Goal: Communication & Community: Answer question/provide support

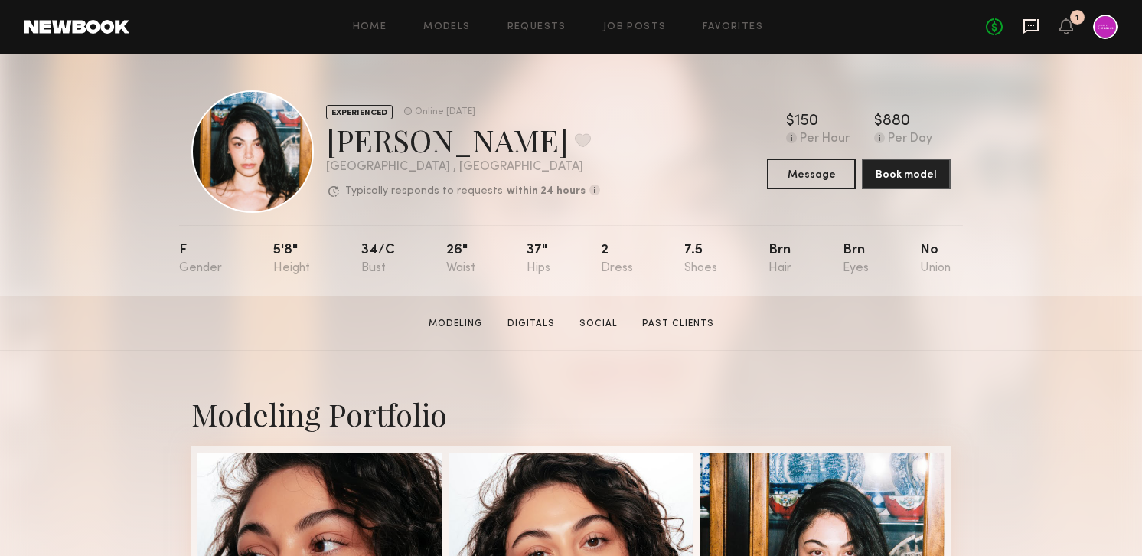
click at [1036, 31] on icon at bounding box center [1031, 26] width 15 height 15
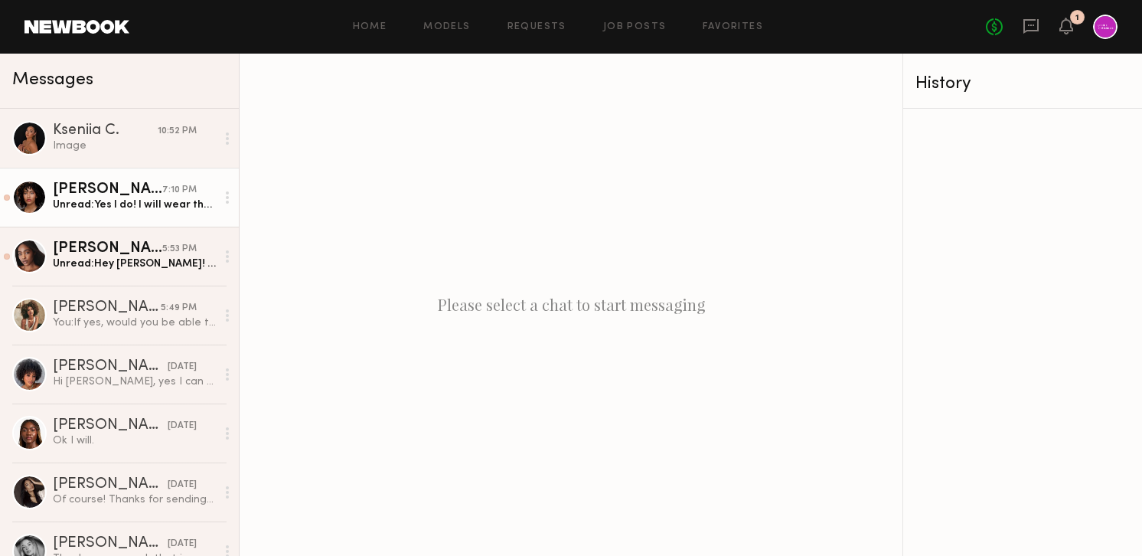
click at [104, 184] on div "[PERSON_NAME]" at bounding box center [107, 189] width 109 height 15
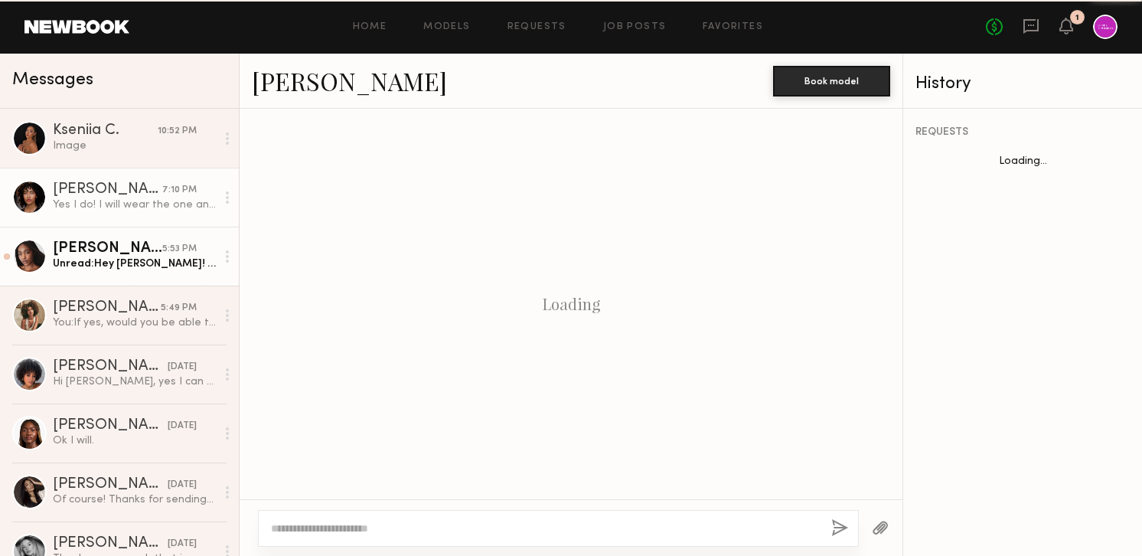
scroll to position [1213, 0]
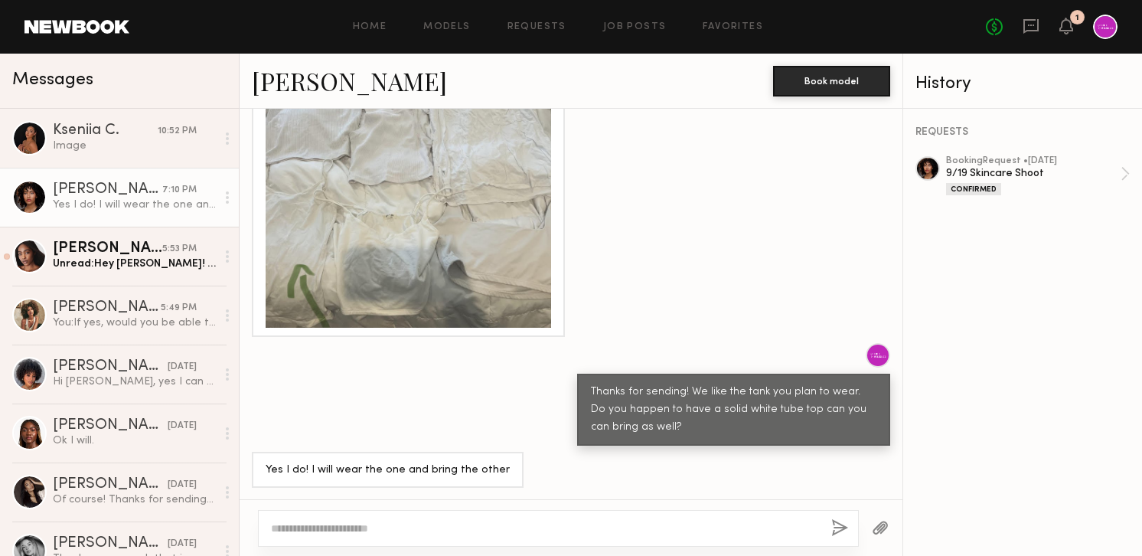
click at [432, 524] on textarea at bounding box center [545, 528] width 548 height 15
click at [426, 528] on textarea at bounding box center [545, 528] width 548 height 15
type textarea "********"
click at [834, 523] on button "button" at bounding box center [839, 528] width 17 height 19
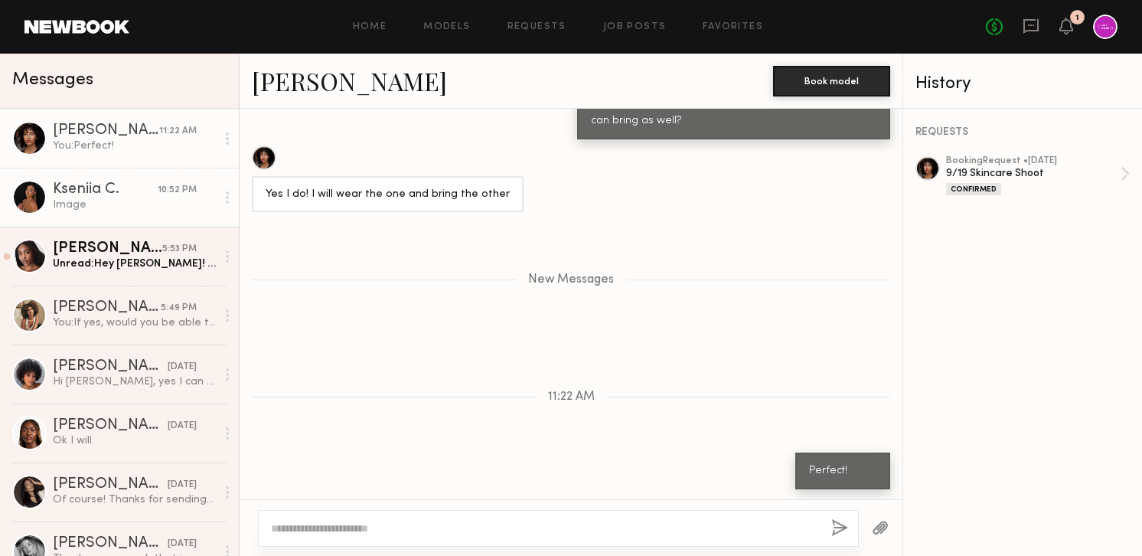
click at [119, 204] on div "Image" at bounding box center [134, 205] width 163 height 15
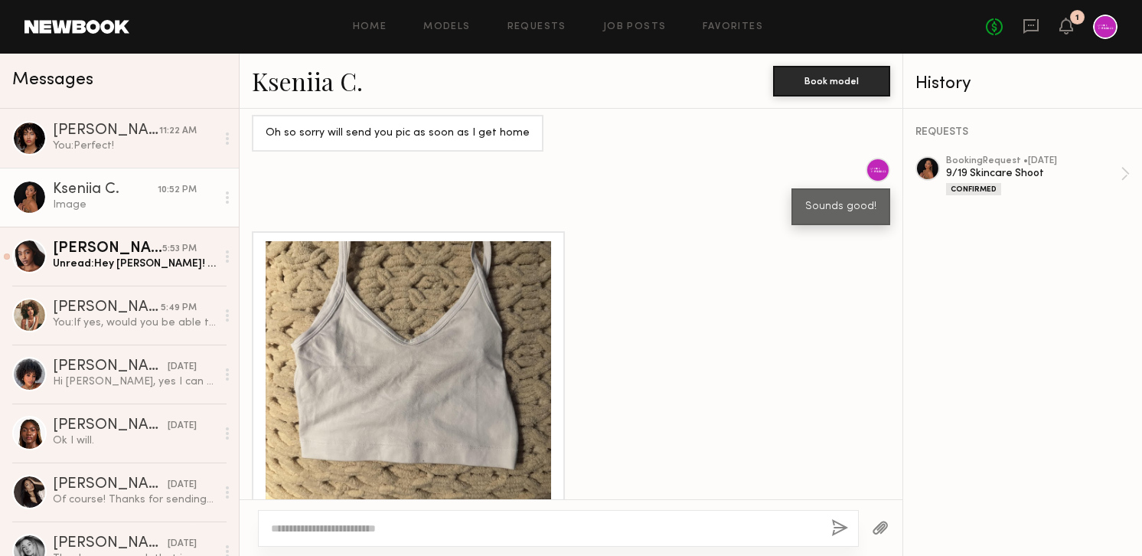
scroll to position [1246, 0]
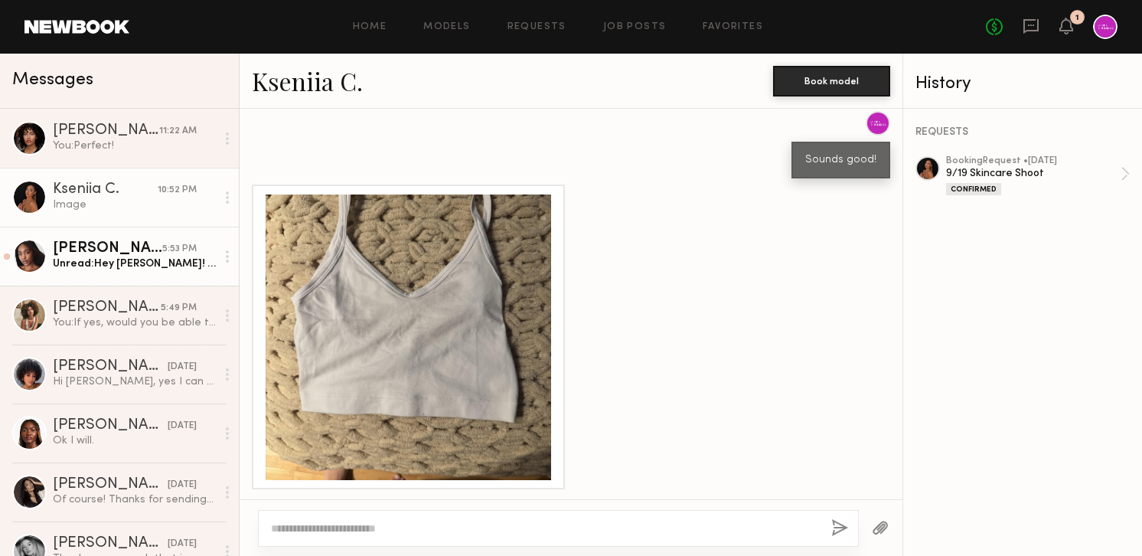
click at [116, 244] on div "Kayelyn S." at bounding box center [107, 248] width 109 height 15
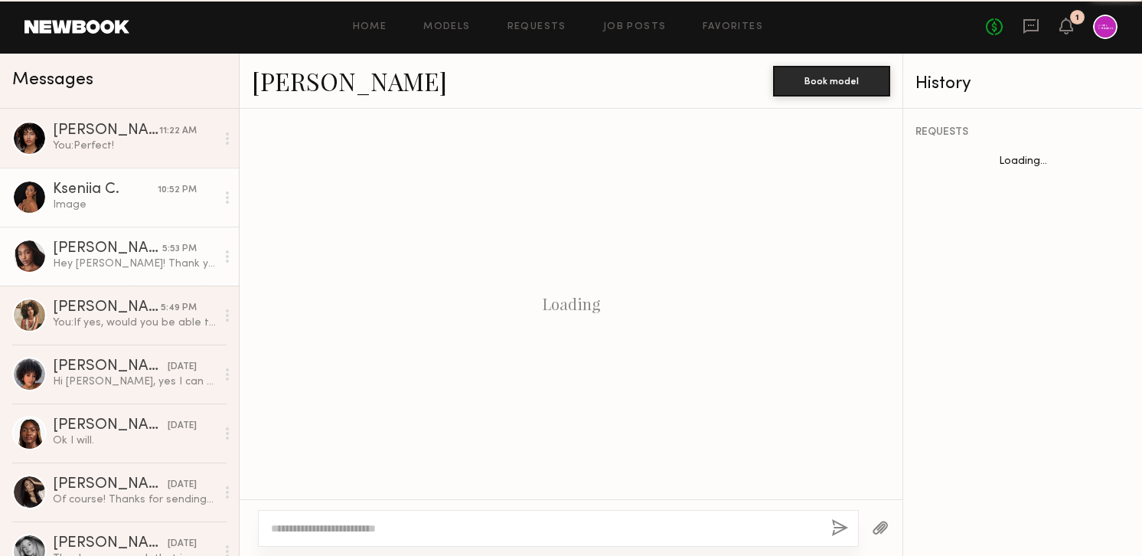
scroll to position [349, 0]
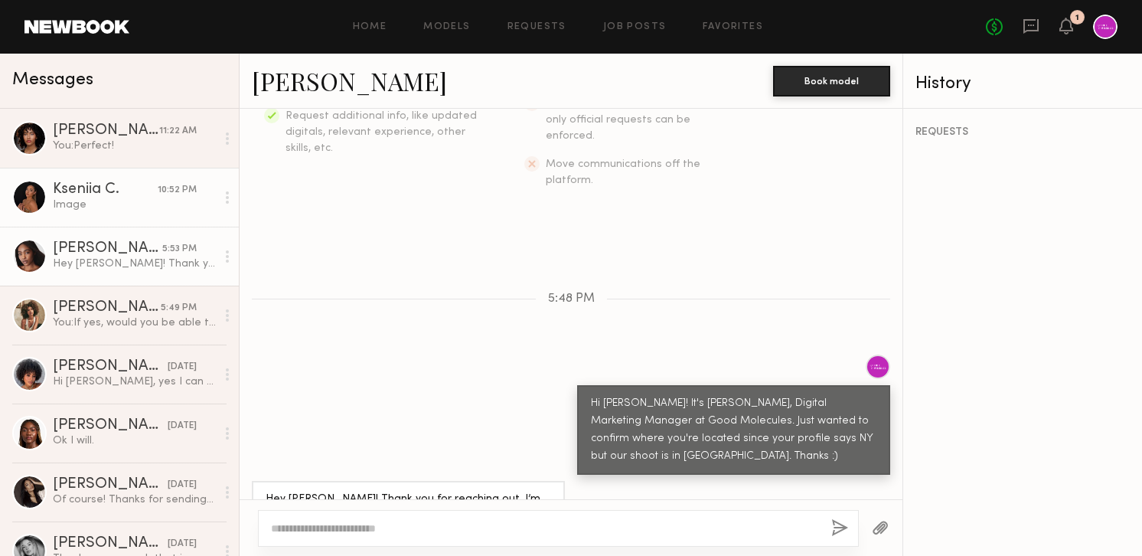
click at [108, 204] on div "Image" at bounding box center [134, 205] width 163 height 15
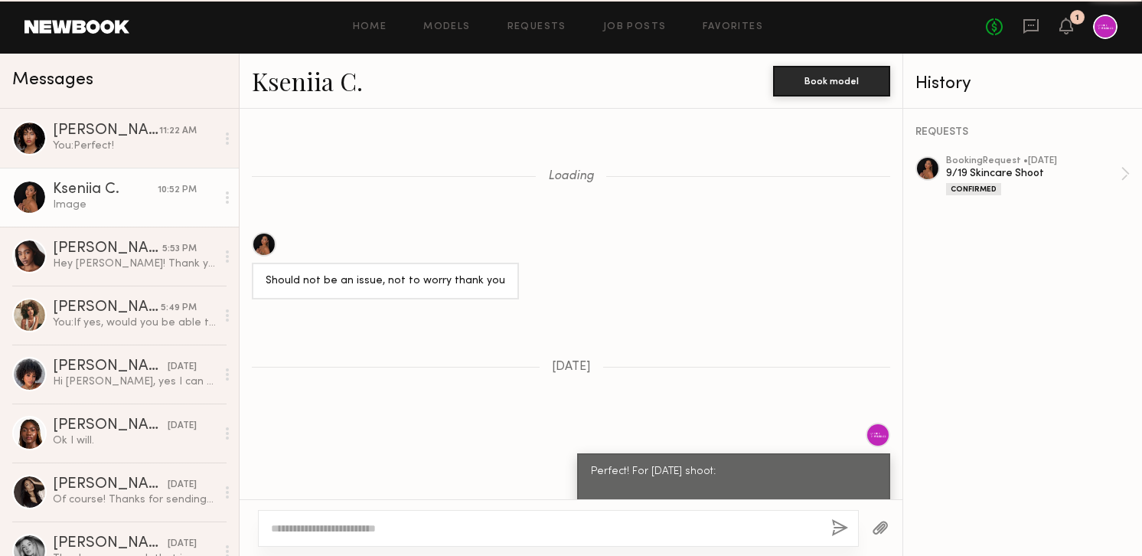
scroll to position [1246, 0]
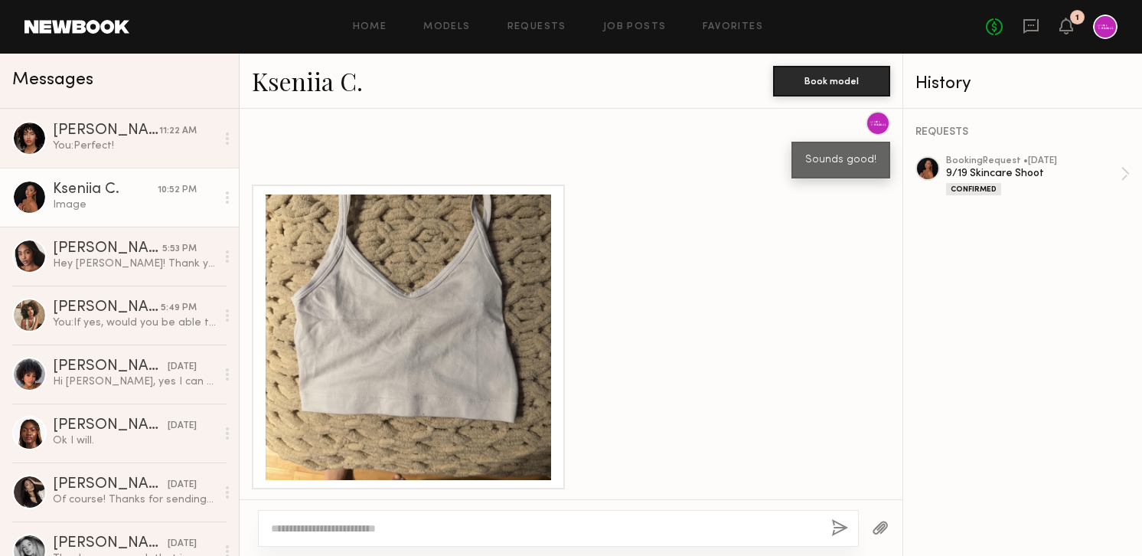
click at [367, 380] on div at bounding box center [409, 337] width 286 height 286
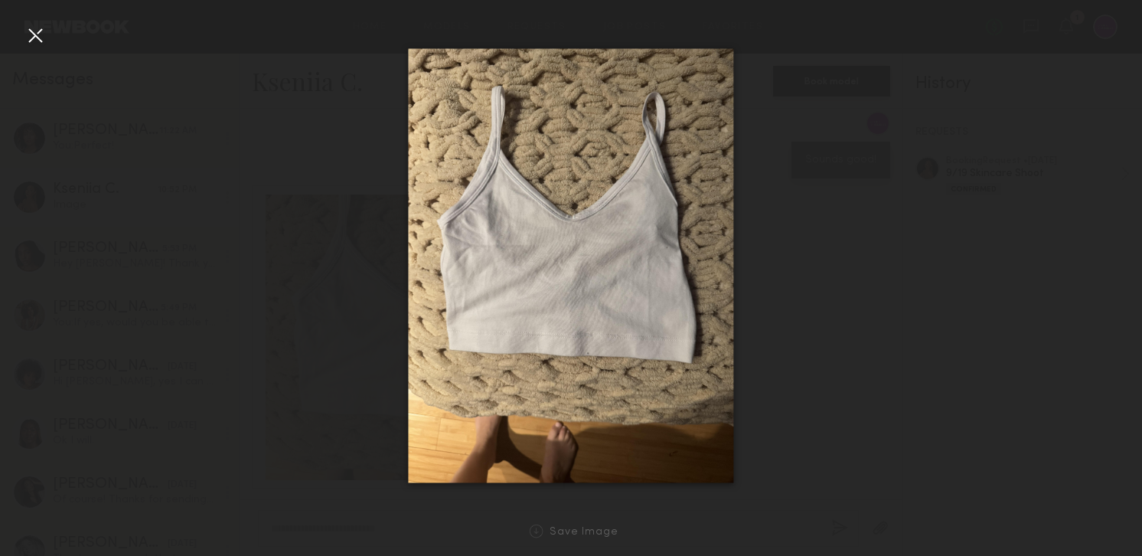
click at [41, 35] on div at bounding box center [35, 35] width 24 height 24
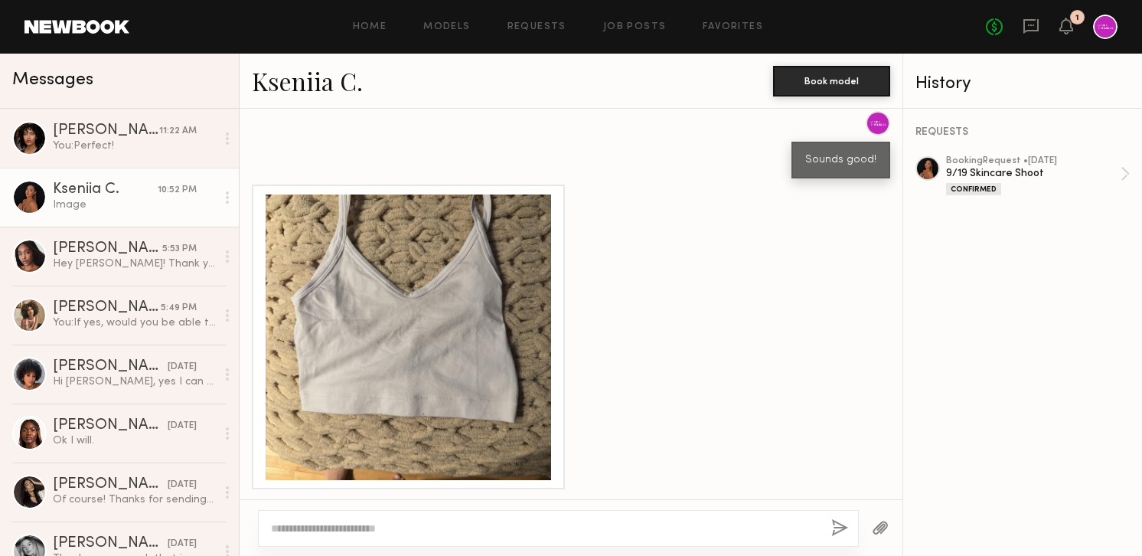
click at [506, 514] on div at bounding box center [558, 528] width 601 height 37
click at [512, 525] on textarea at bounding box center [545, 528] width 548 height 15
type textarea "**********"
click at [838, 528] on button "button" at bounding box center [839, 528] width 17 height 19
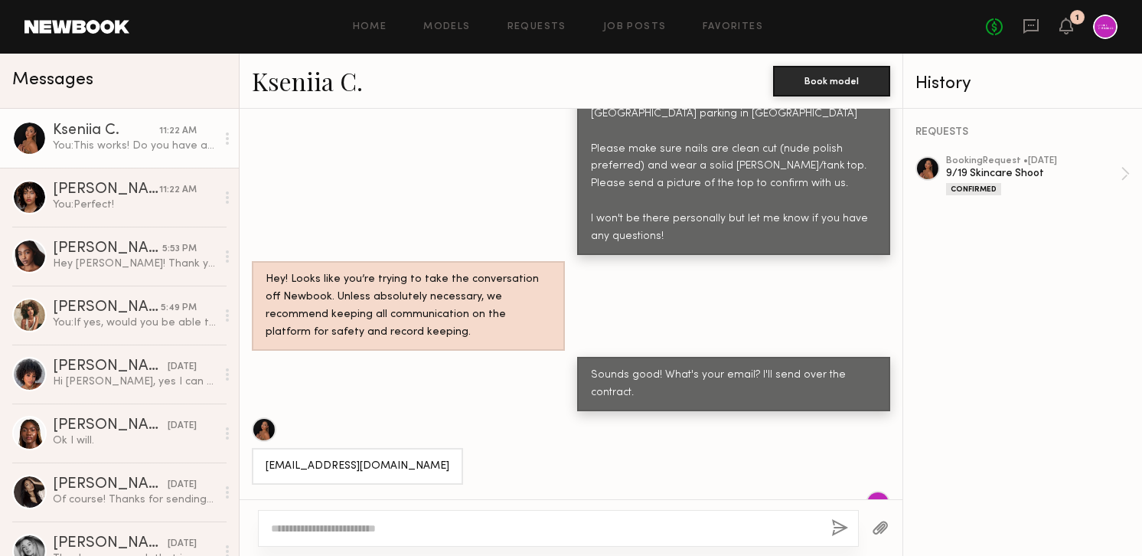
scroll to position [460, 0]
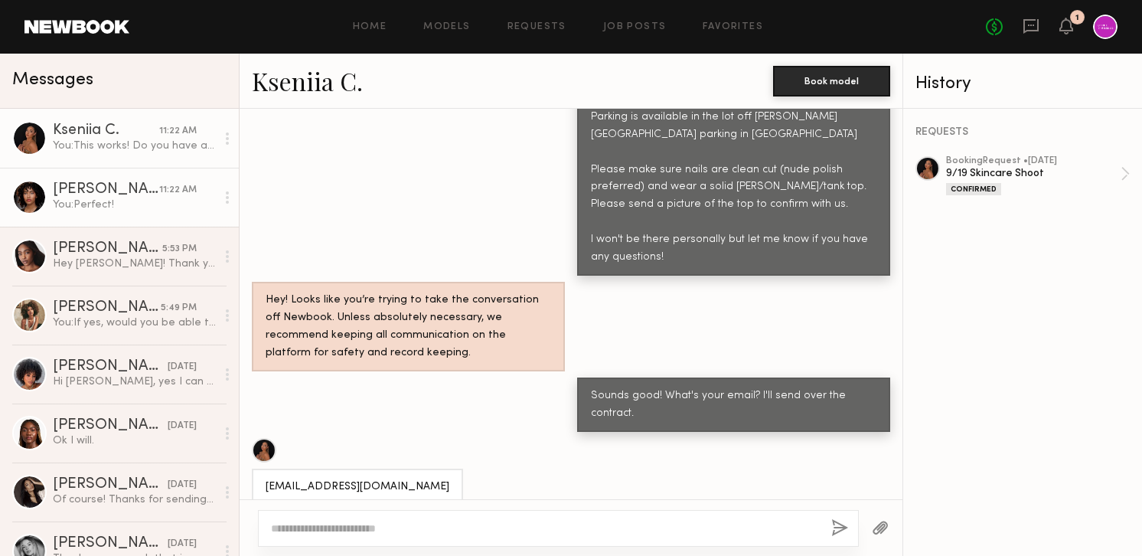
click at [129, 186] on div "[PERSON_NAME]" at bounding box center [106, 189] width 106 height 15
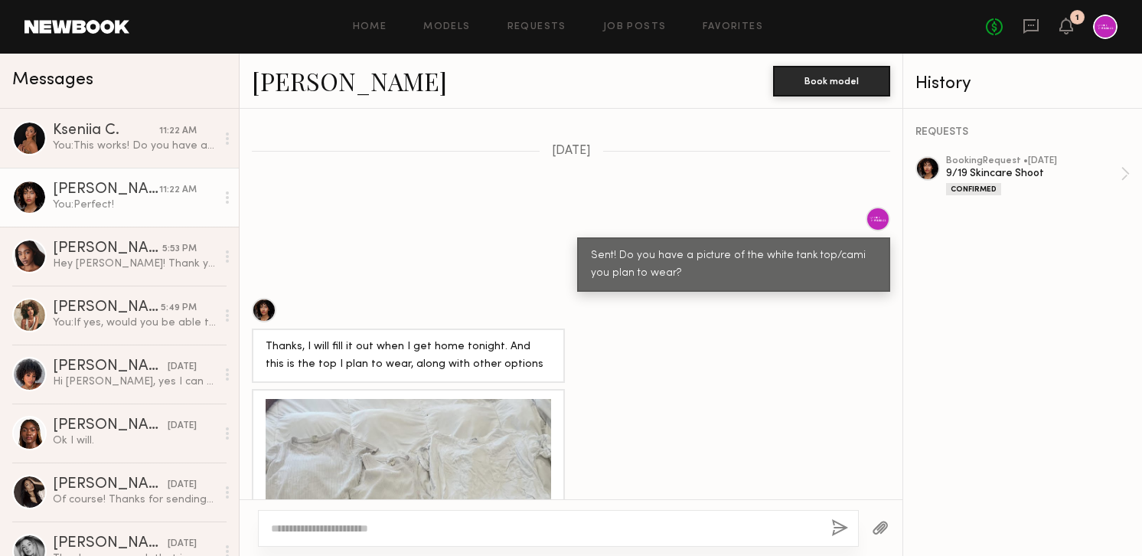
scroll to position [851, 0]
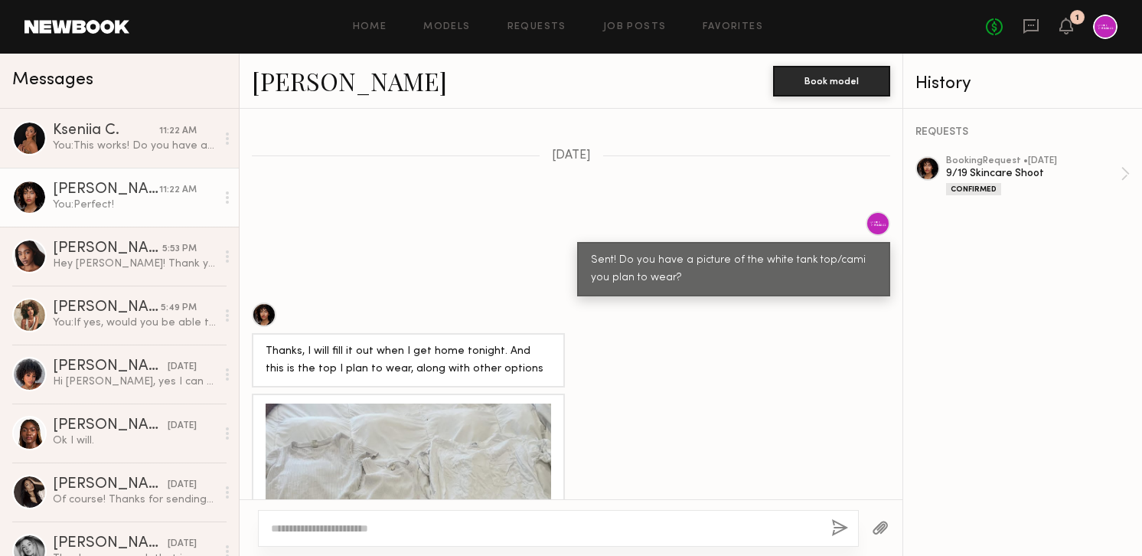
click at [100, 189] on div "[PERSON_NAME]" at bounding box center [106, 189] width 106 height 15
click at [145, 188] on div "[PERSON_NAME]" at bounding box center [106, 189] width 106 height 15
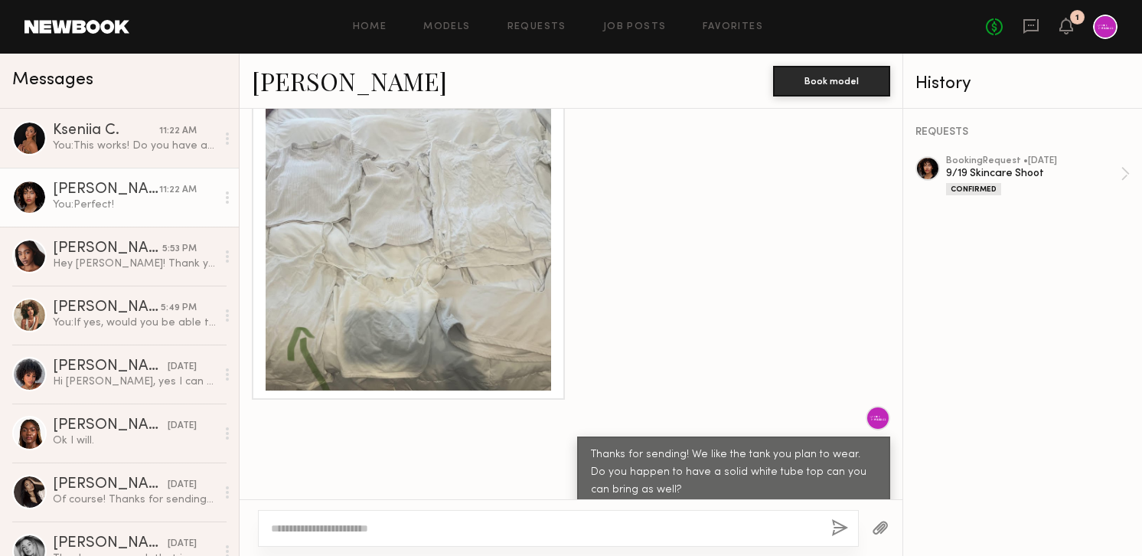
scroll to position [1190, 0]
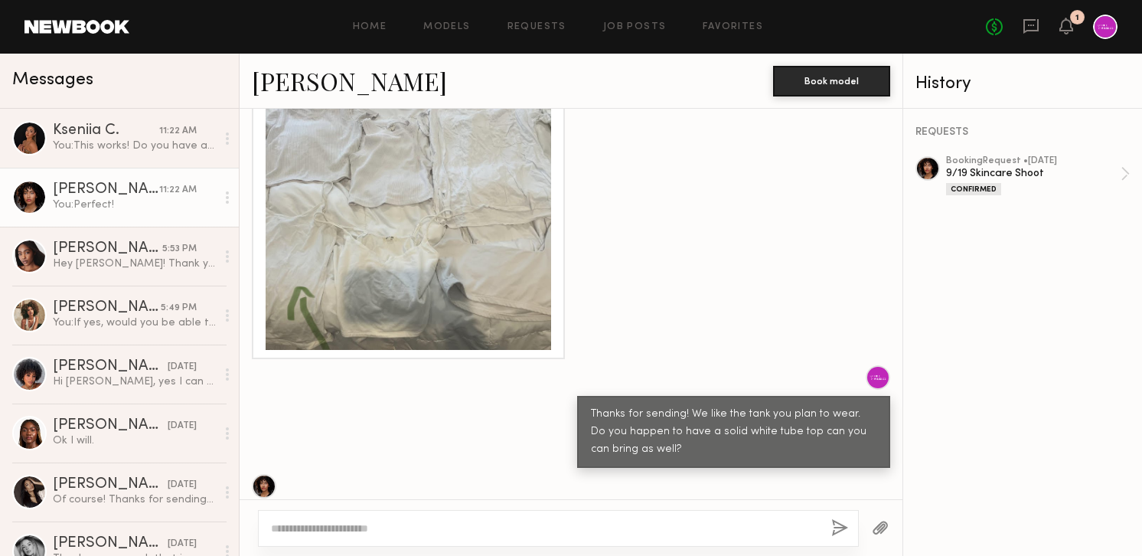
click at [540, 530] on textarea at bounding box center [545, 528] width 548 height 15
click at [375, 524] on textarea "**********" at bounding box center [545, 528] width 548 height 15
click at [511, 526] on textarea "**********" at bounding box center [545, 528] width 548 height 15
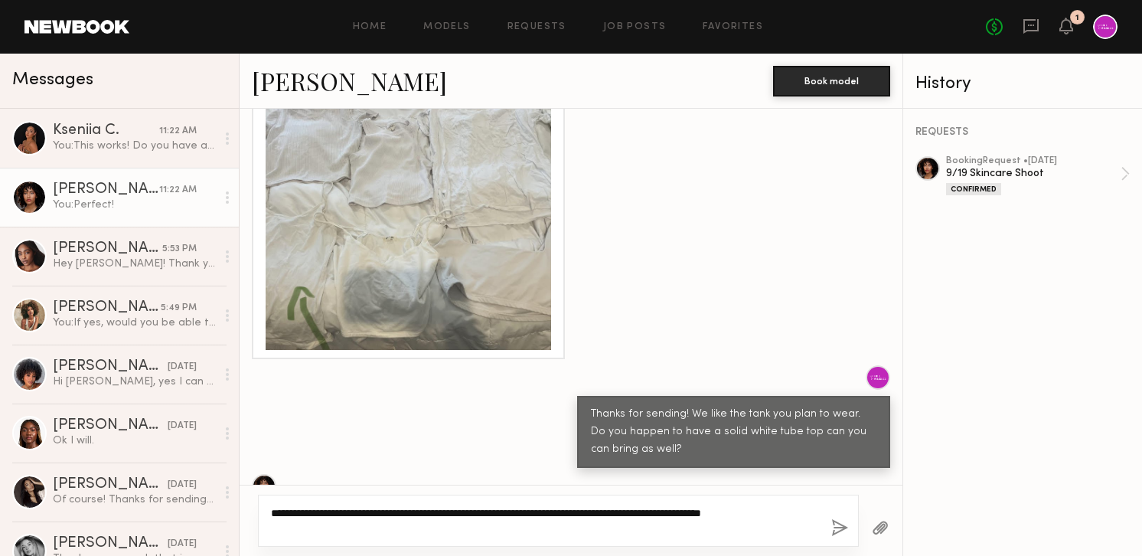
click at [289, 525] on textarea "**********" at bounding box center [545, 520] width 548 height 31
type textarea "**********"
click at [842, 528] on button "button" at bounding box center [839, 528] width 17 height 19
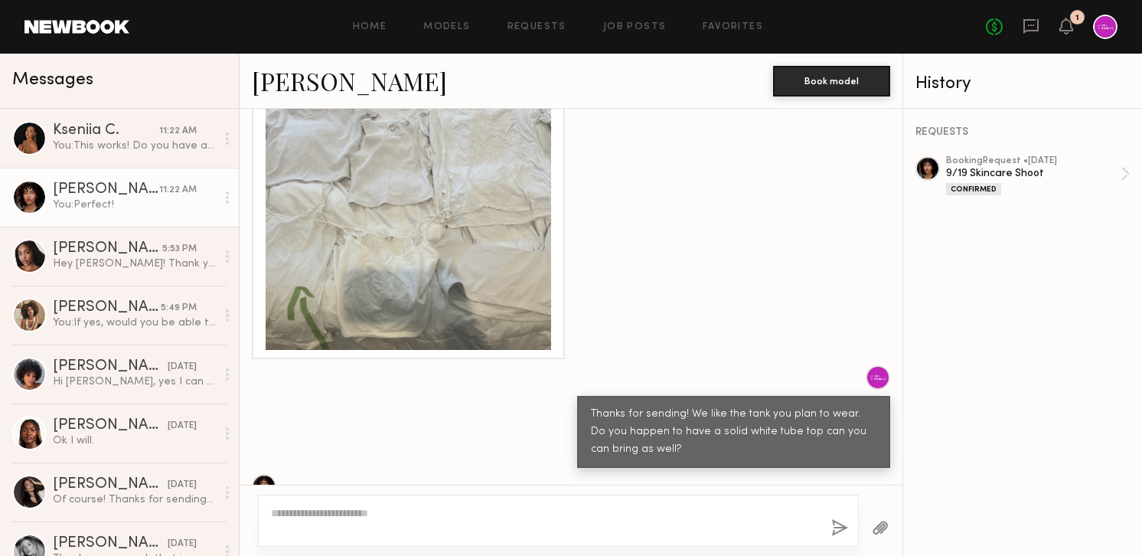
scroll to position [1494, 0]
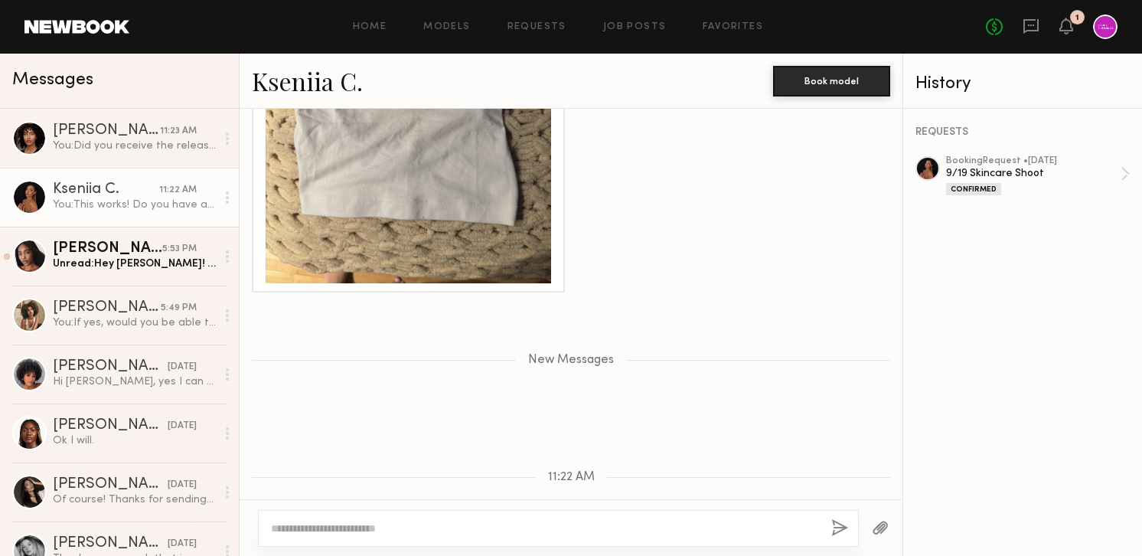
scroll to position [1569, 0]
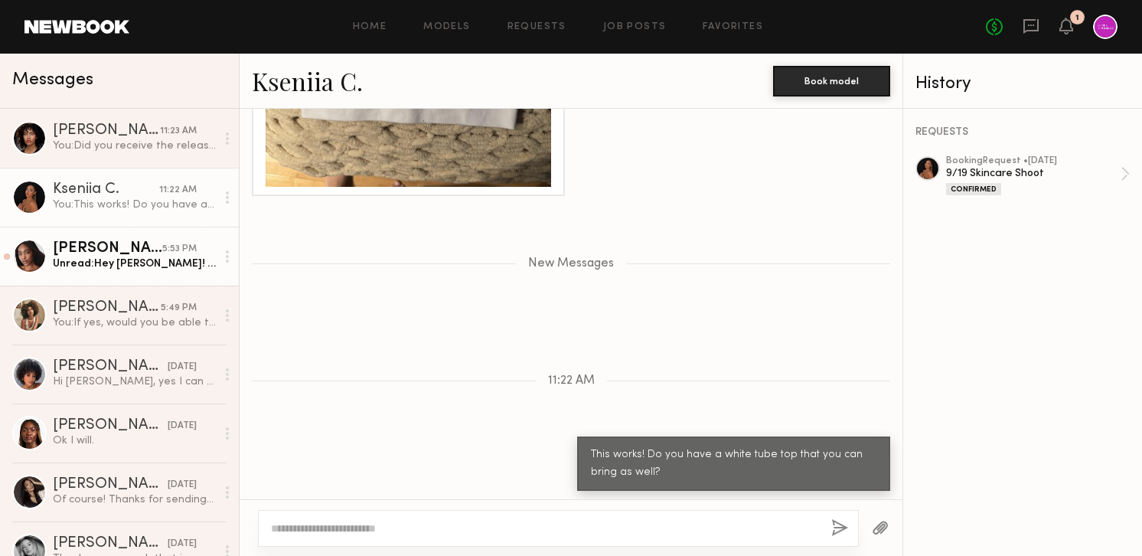
click at [98, 273] on link "Kayelyn S. 5:53 PM Unread: Hey Kara! Thank you for reaching out. I’m currently …" at bounding box center [119, 256] width 239 height 59
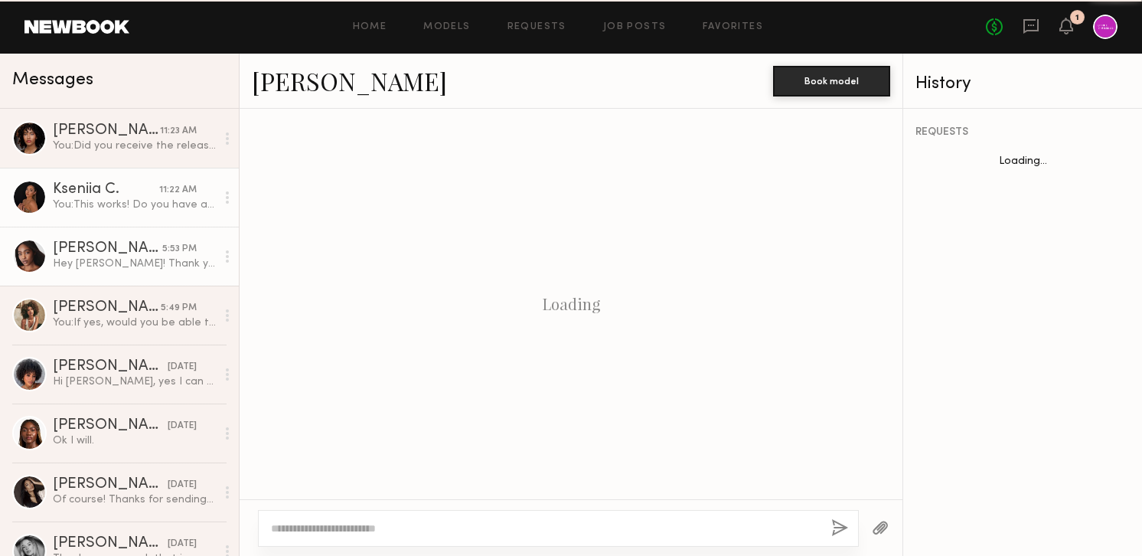
scroll to position [349, 0]
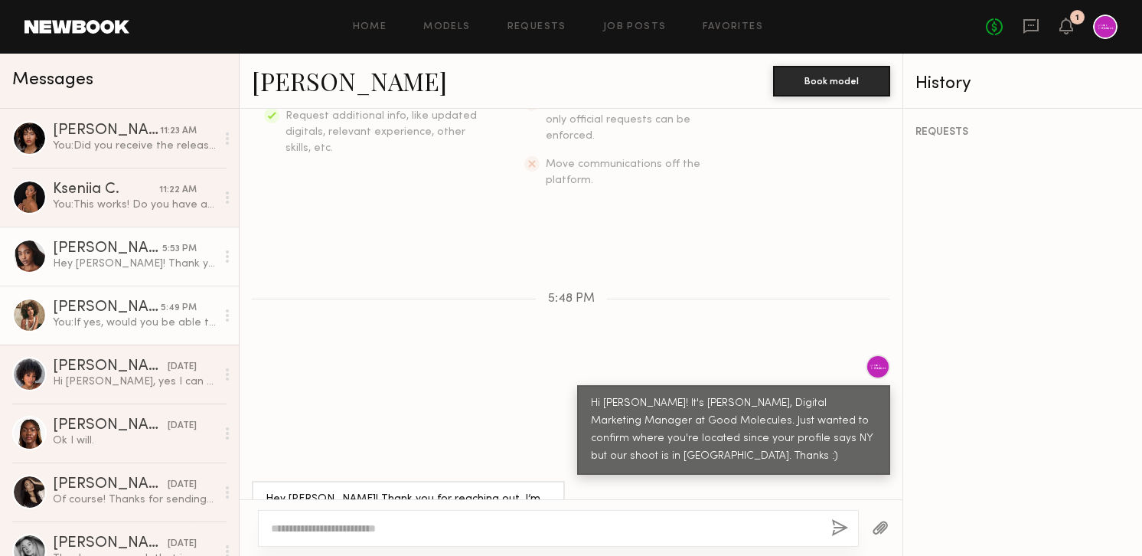
click at [126, 306] on div "[PERSON_NAME]" at bounding box center [107, 307] width 108 height 15
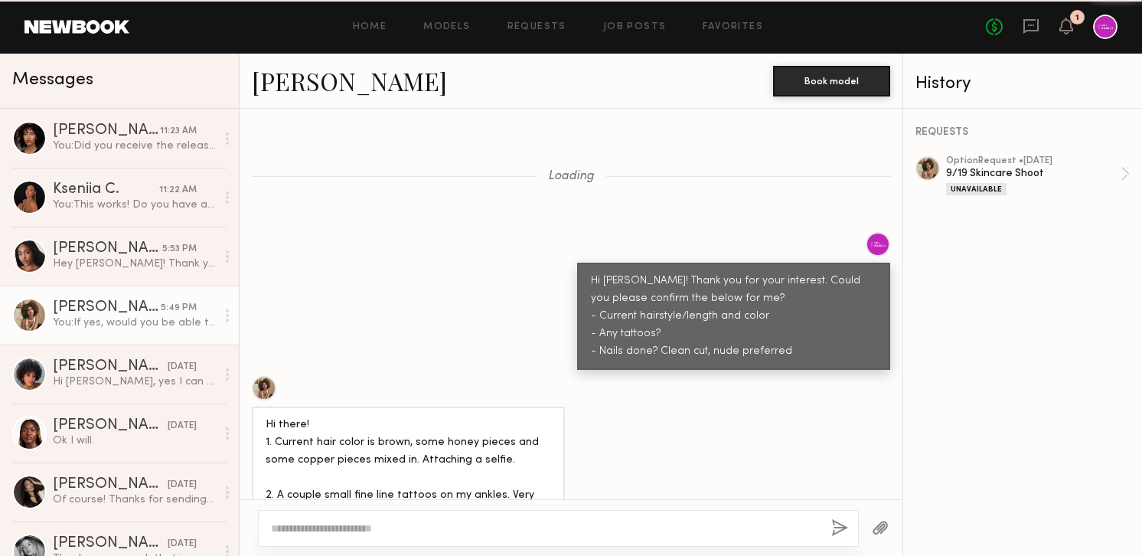
scroll to position [1582, 0]
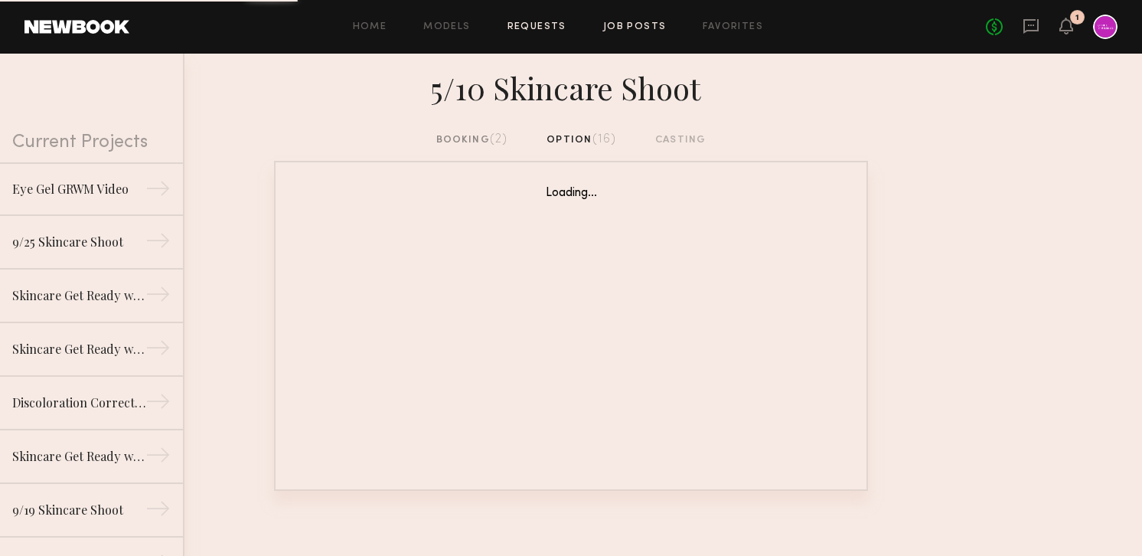
click at [630, 24] on link "Job Posts" at bounding box center [635, 27] width 64 height 10
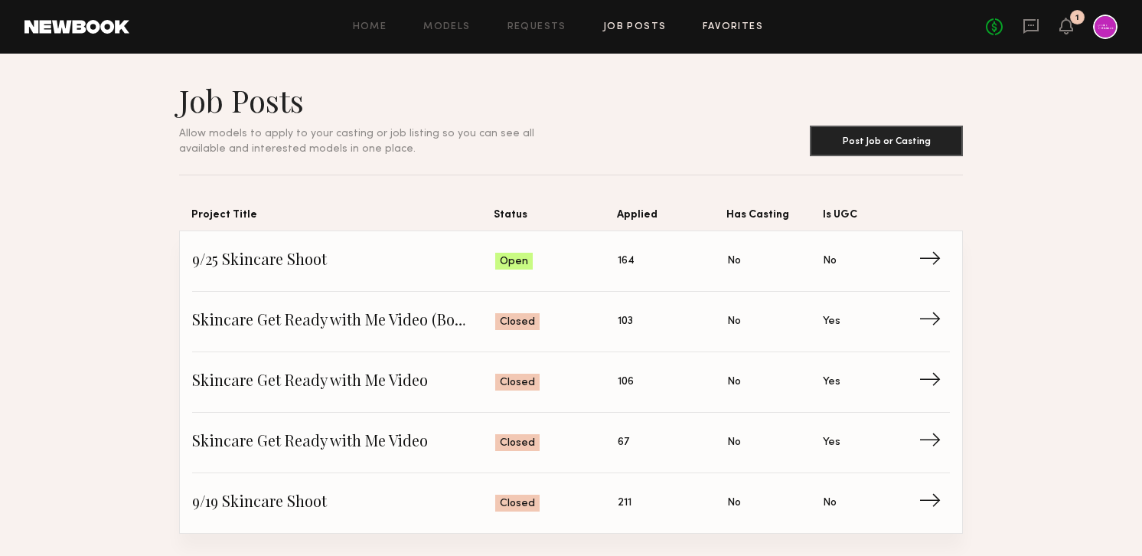
click at [711, 31] on link "Favorites" at bounding box center [733, 27] width 60 height 10
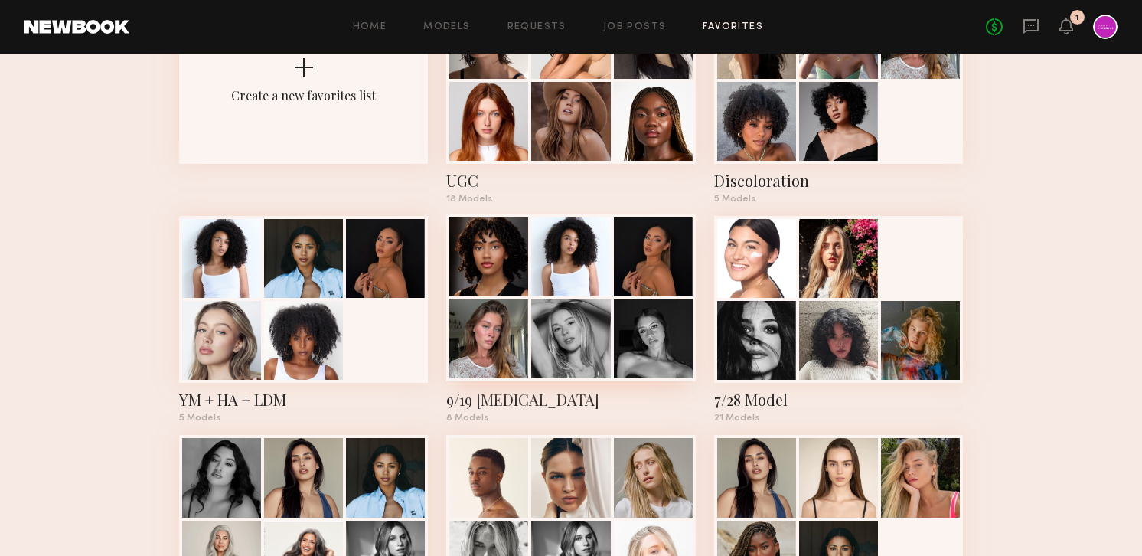
scroll to position [194, 0]
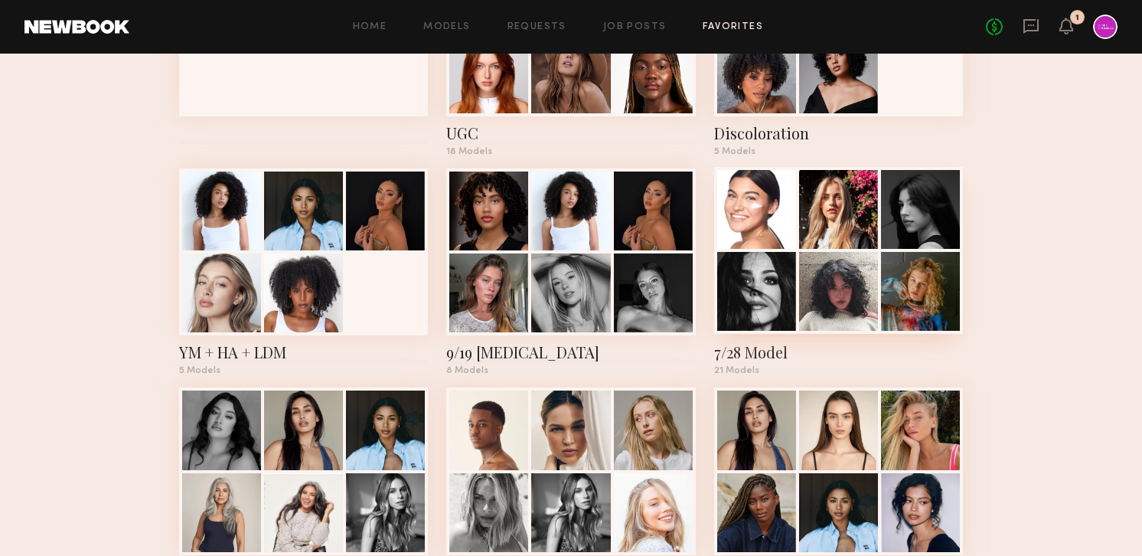
click at [782, 260] on div at bounding box center [756, 291] width 79 height 79
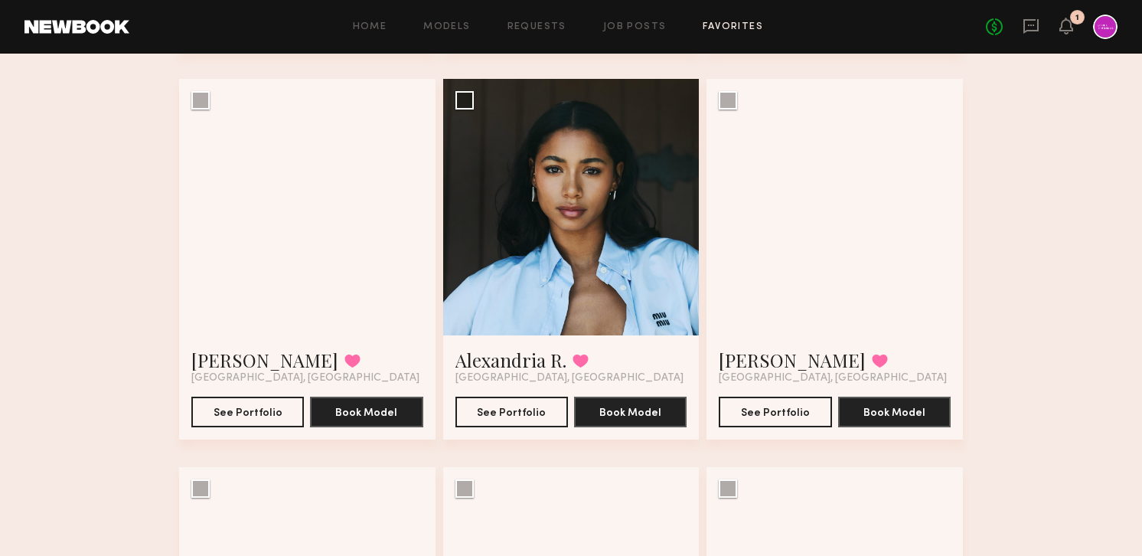
scroll to position [2041, 0]
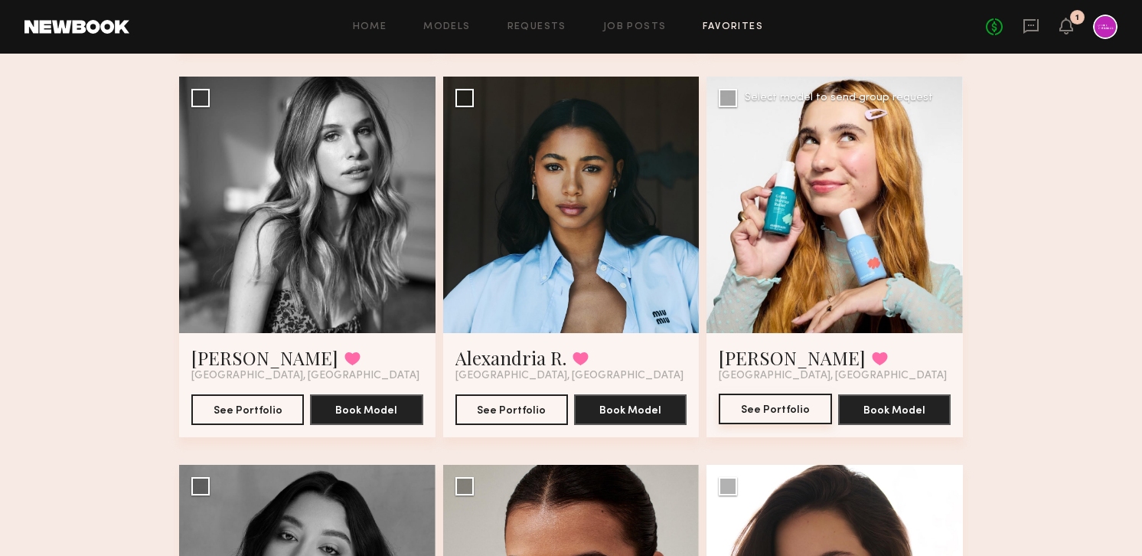
click at [752, 406] on button "See Portfolio" at bounding box center [775, 409] width 113 height 31
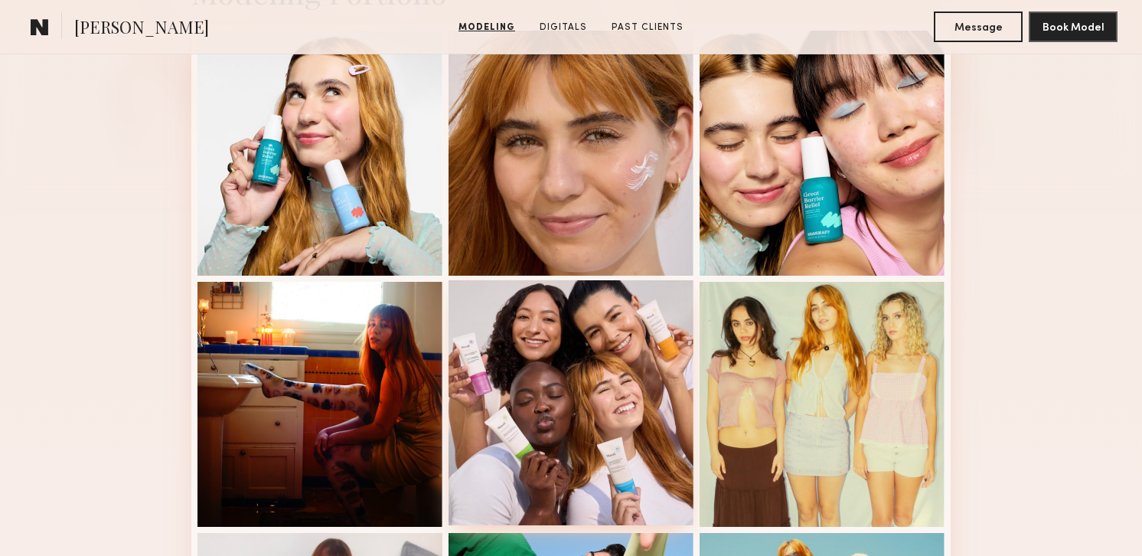
scroll to position [420, 0]
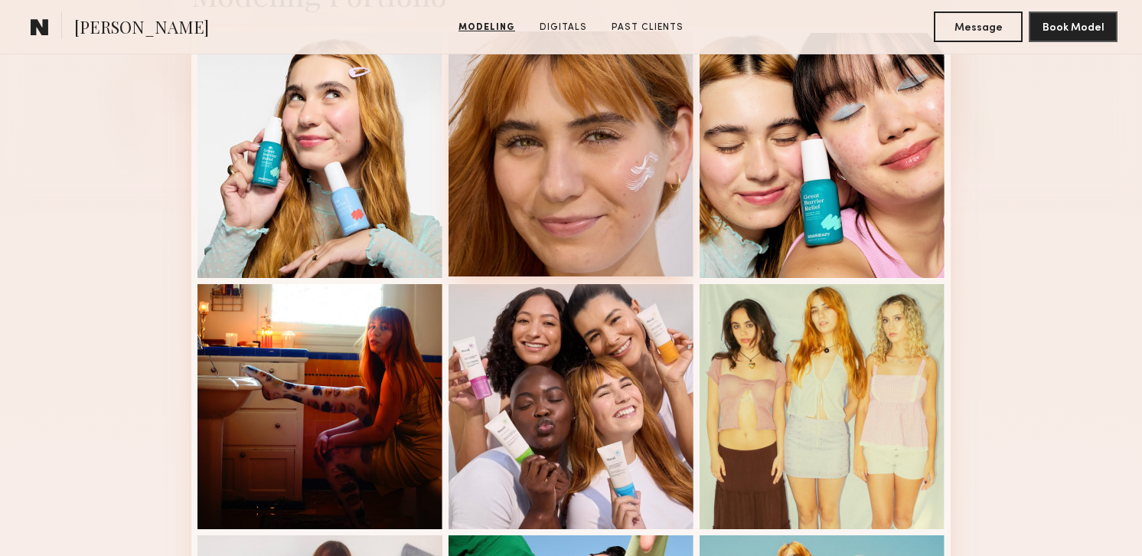
click at [564, 171] on div at bounding box center [571, 153] width 245 height 245
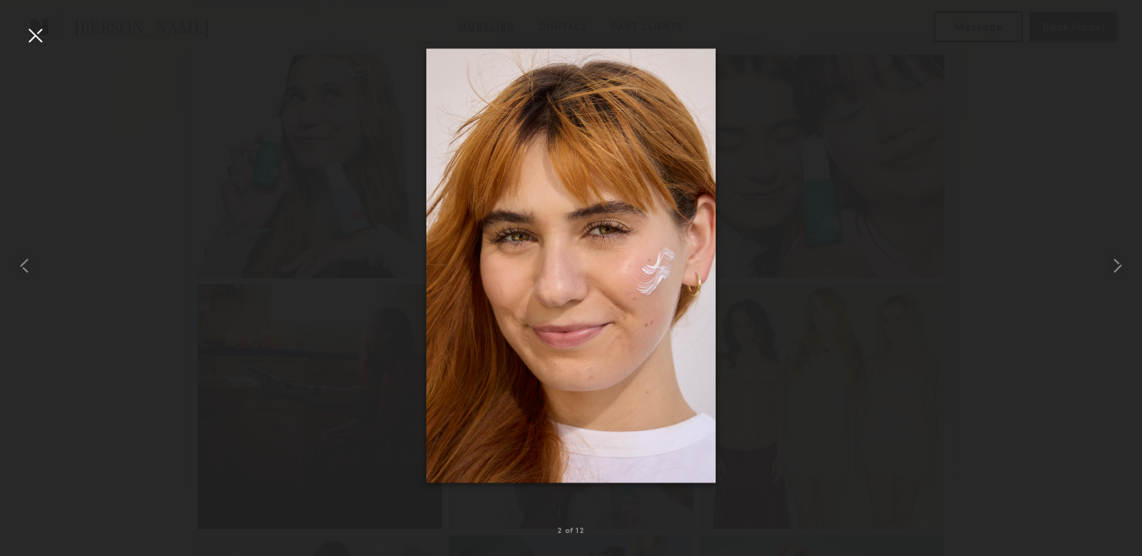
click at [31, 38] on div at bounding box center [35, 35] width 24 height 24
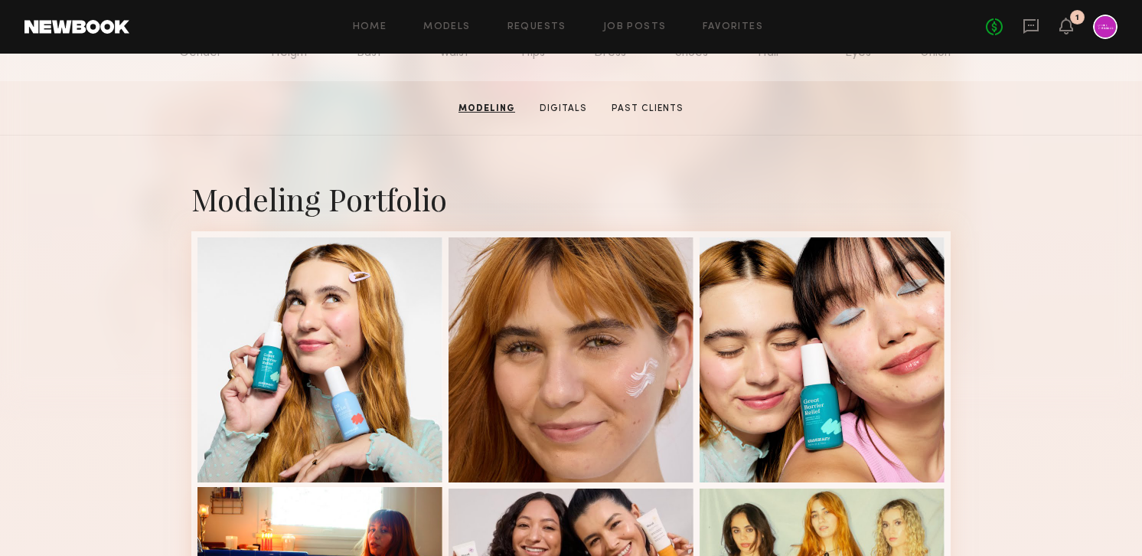
scroll to position [0, 0]
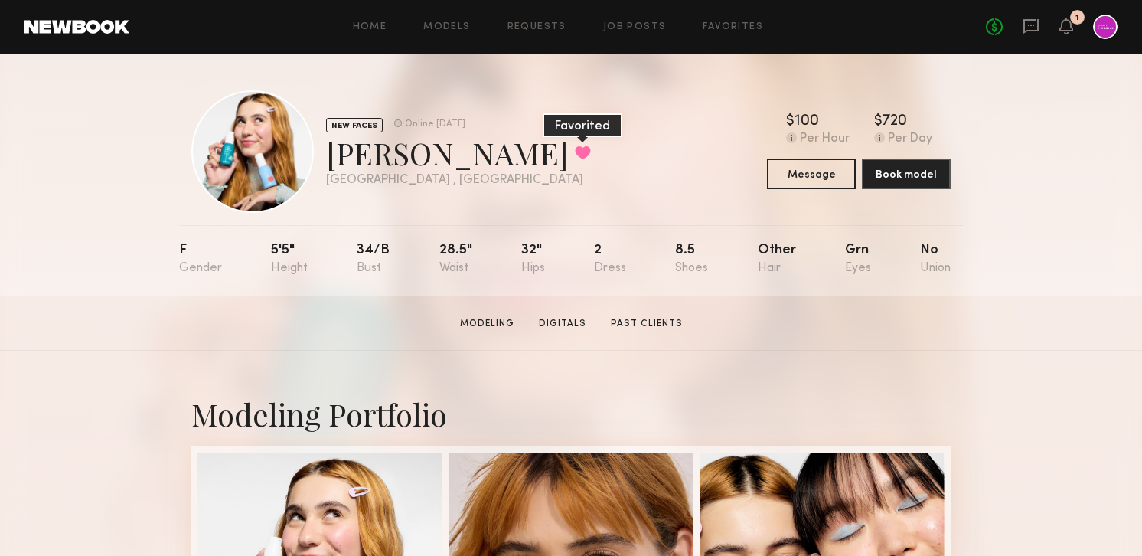
click at [575, 154] on button at bounding box center [583, 152] width 16 height 14
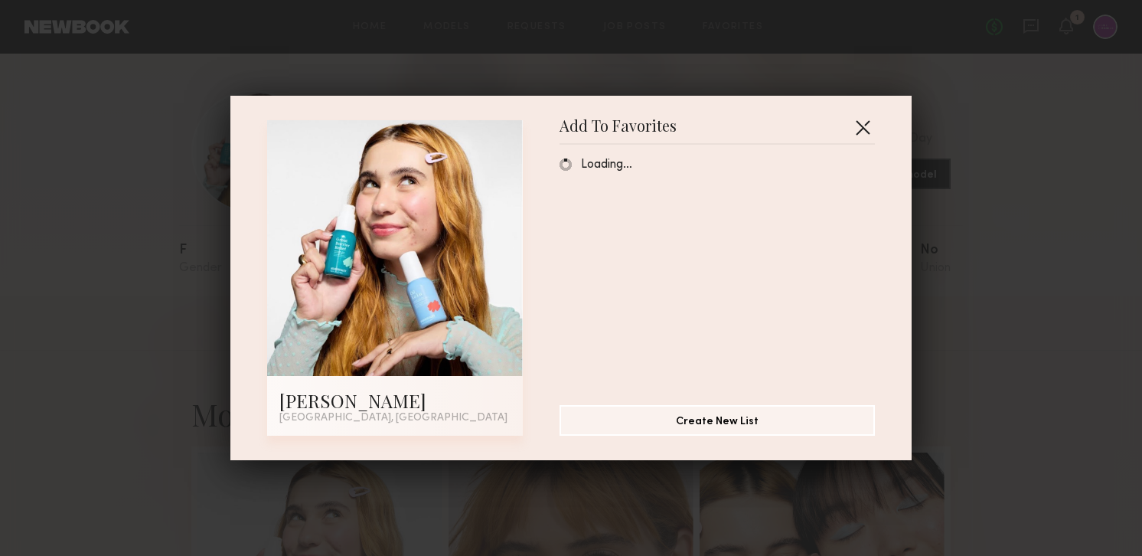
click at [861, 126] on button "button" at bounding box center [863, 127] width 24 height 24
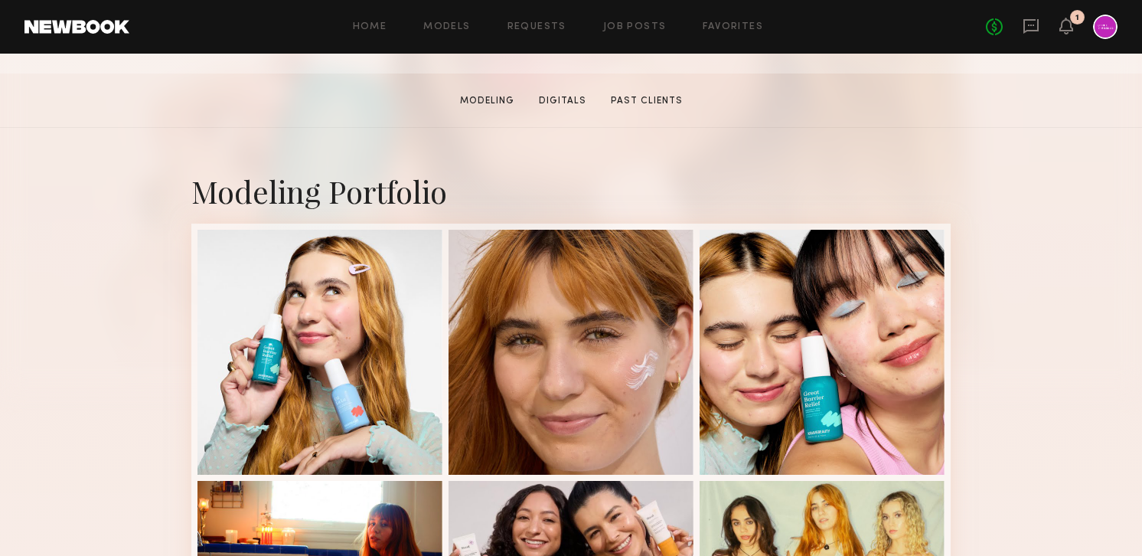
scroll to position [390, 0]
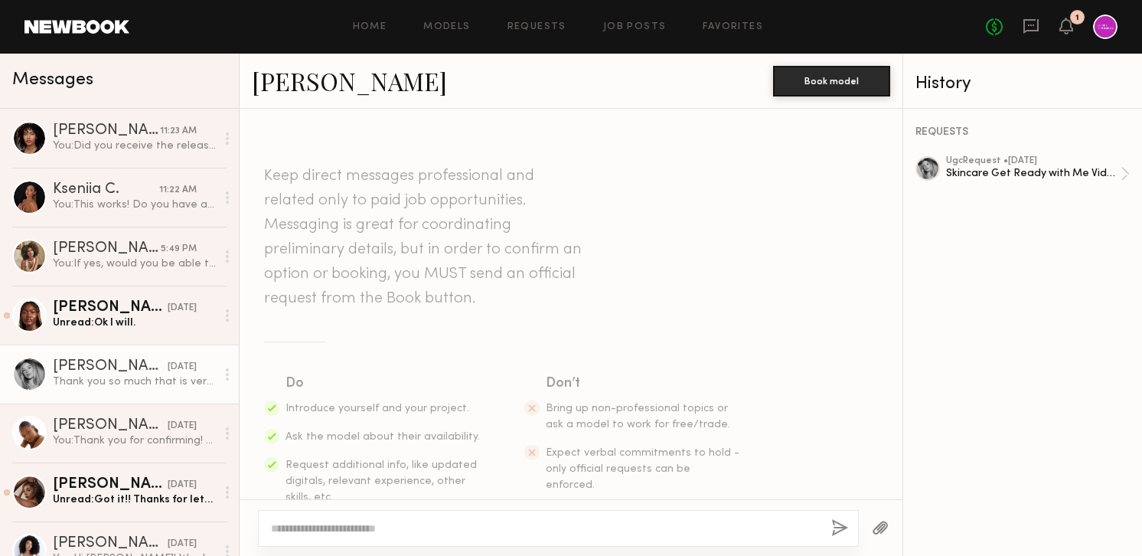
scroll to position [1670, 0]
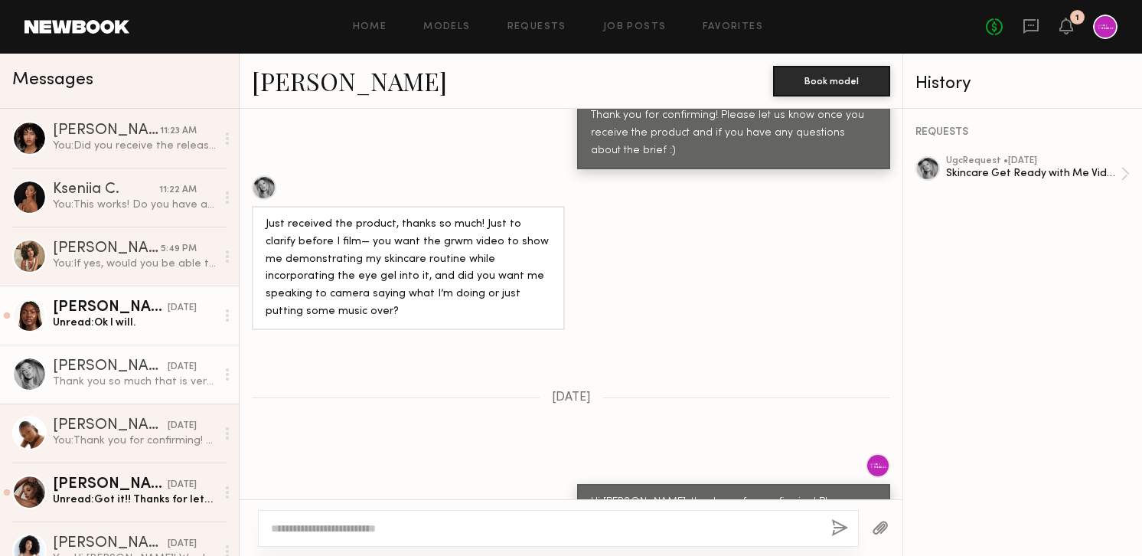
click at [161, 317] on div "Unread: Ok I will." at bounding box center [134, 322] width 163 height 15
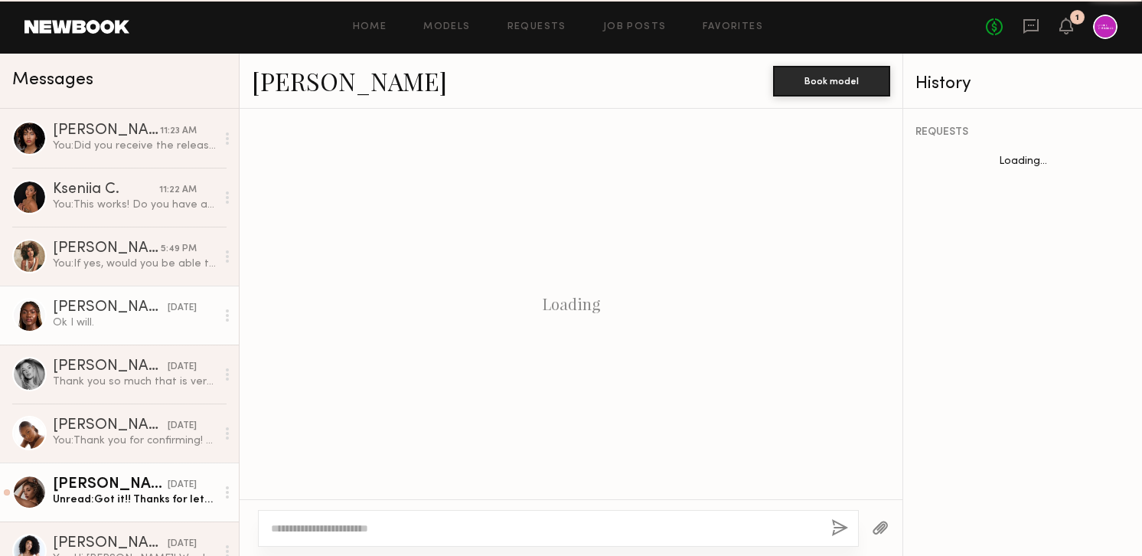
scroll to position [1264, 0]
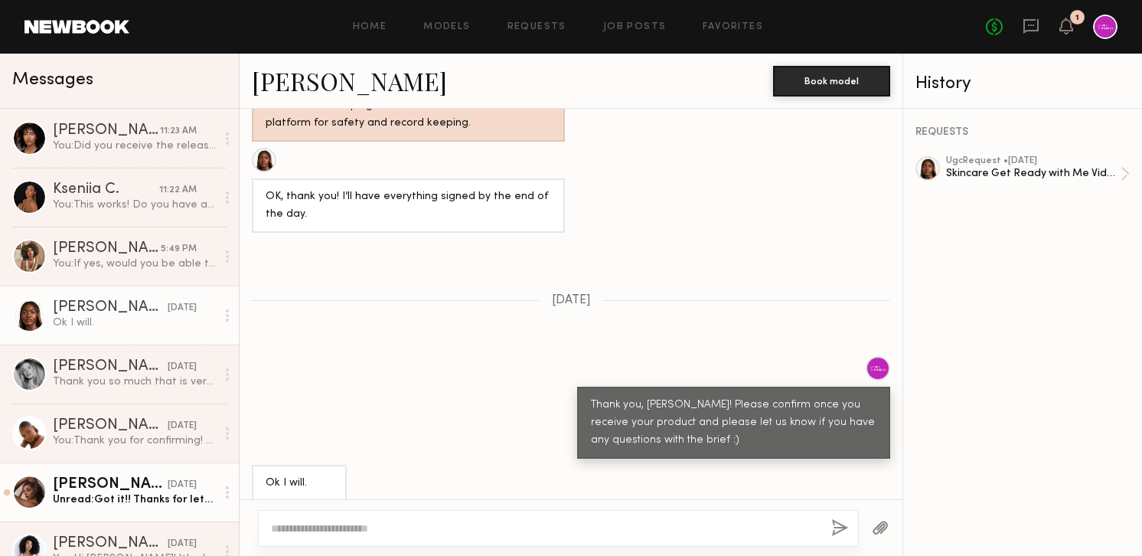
click at [128, 482] on div "[PERSON_NAME]" at bounding box center [110, 484] width 115 height 15
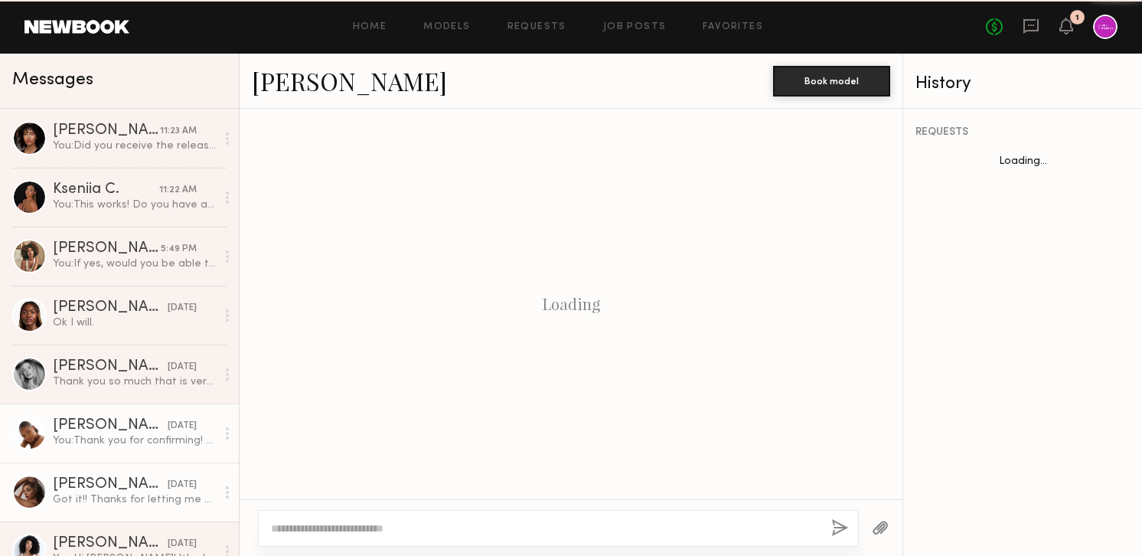
scroll to position [1462, 0]
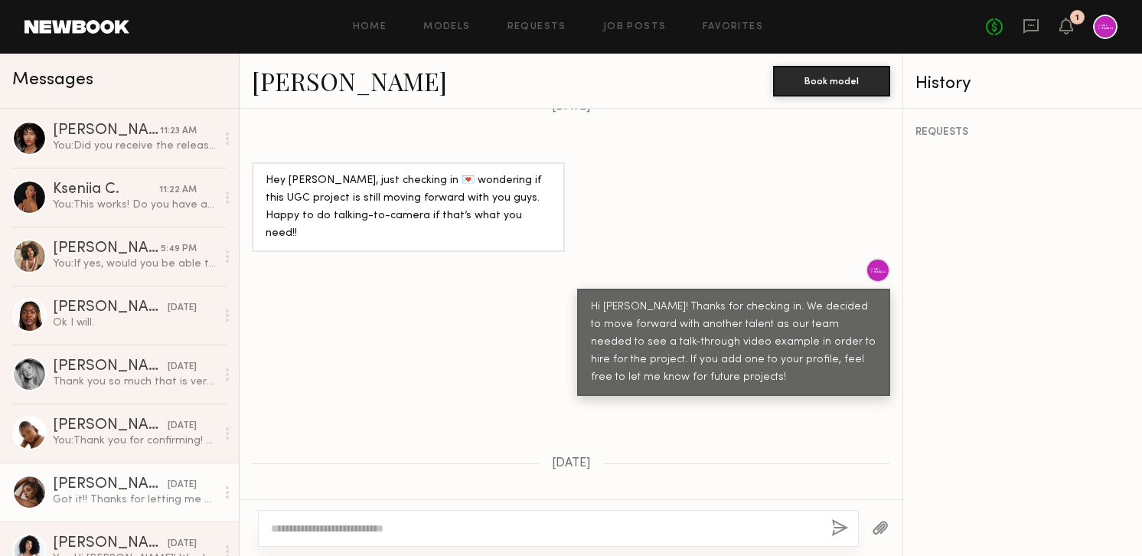
click at [423, 352] on div "Keep direct messages professional and related only to paid job opportunities. M…" at bounding box center [571, 304] width 663 height 390
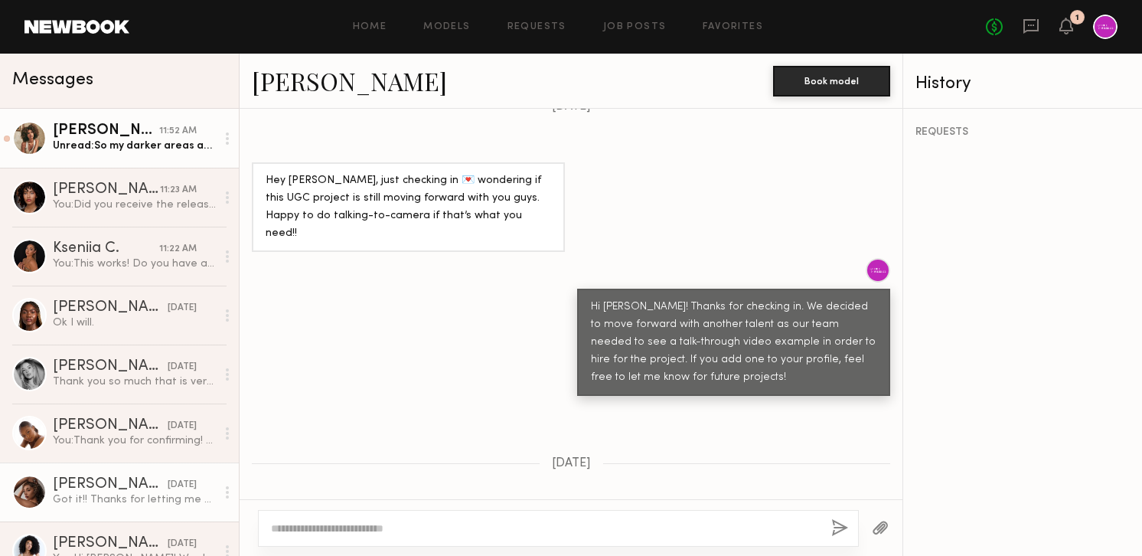
click at [132, 142] on div "Unread: So my darker areas are the lower area of my mouth/chin and then near my…" at bounding box center [134, 146] width 163 height 15
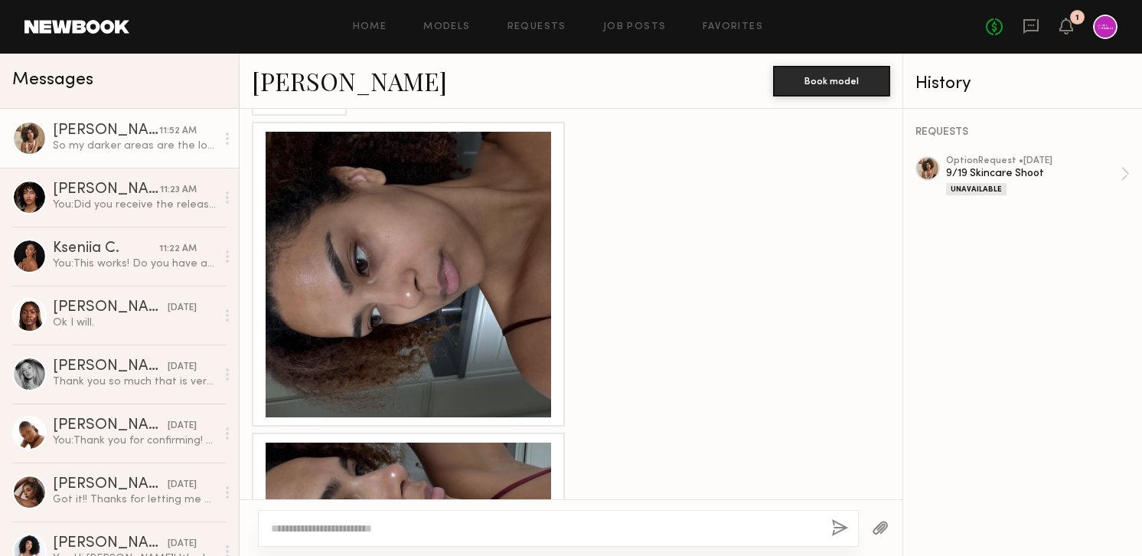
scroll to position [1125, 0]
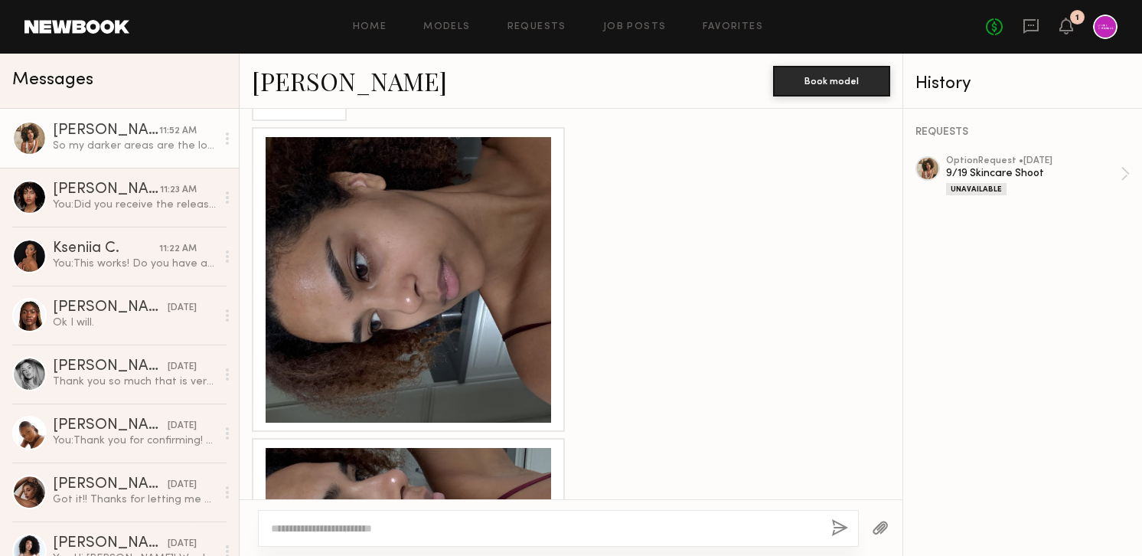
click at [464, 278] on div at bounding box center [409, 280] width 286 height 286
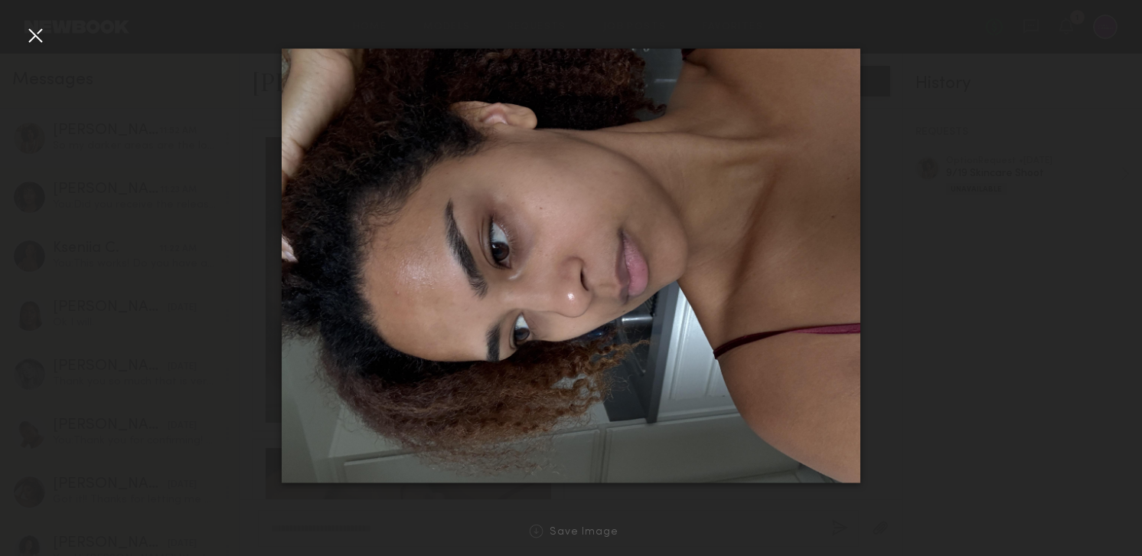
click at [39, 41] on div at bounding box center [35, 35] width 24 height 24
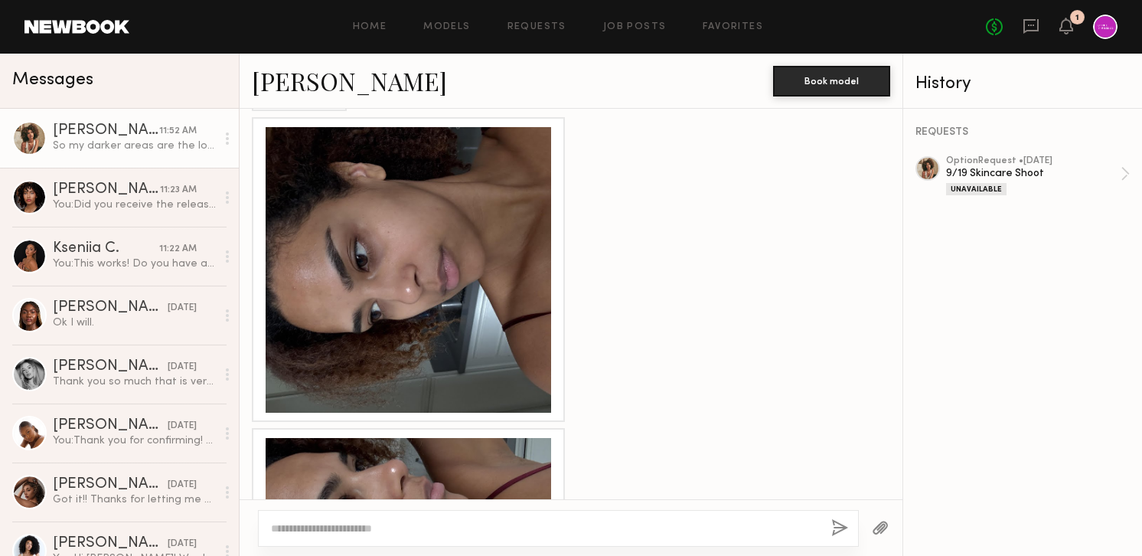
scroll to position [1129, 0]
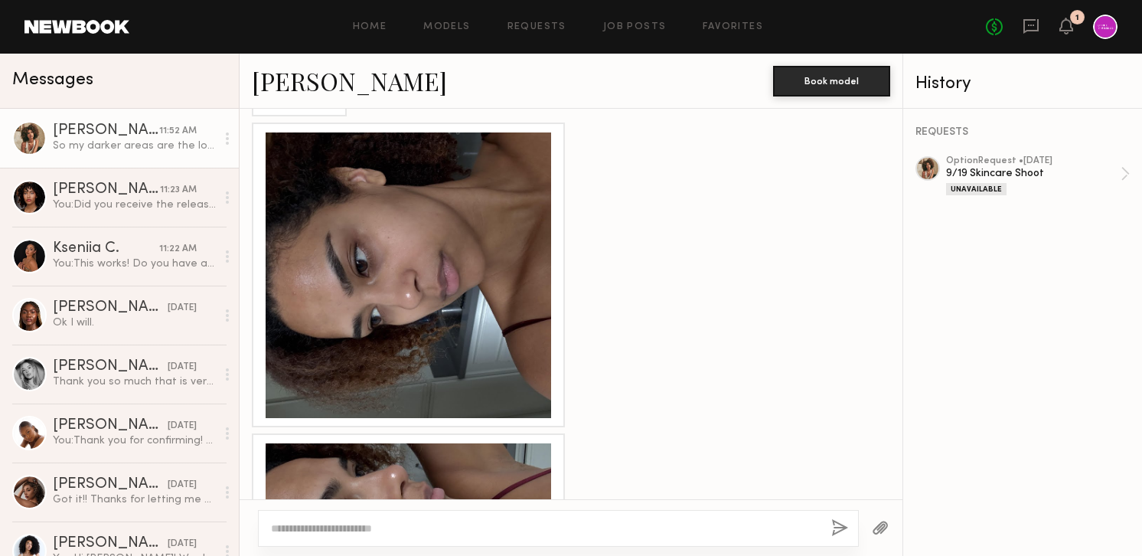
click at [419, 221] on div at bounding box center [409, 275] width 286 height 286
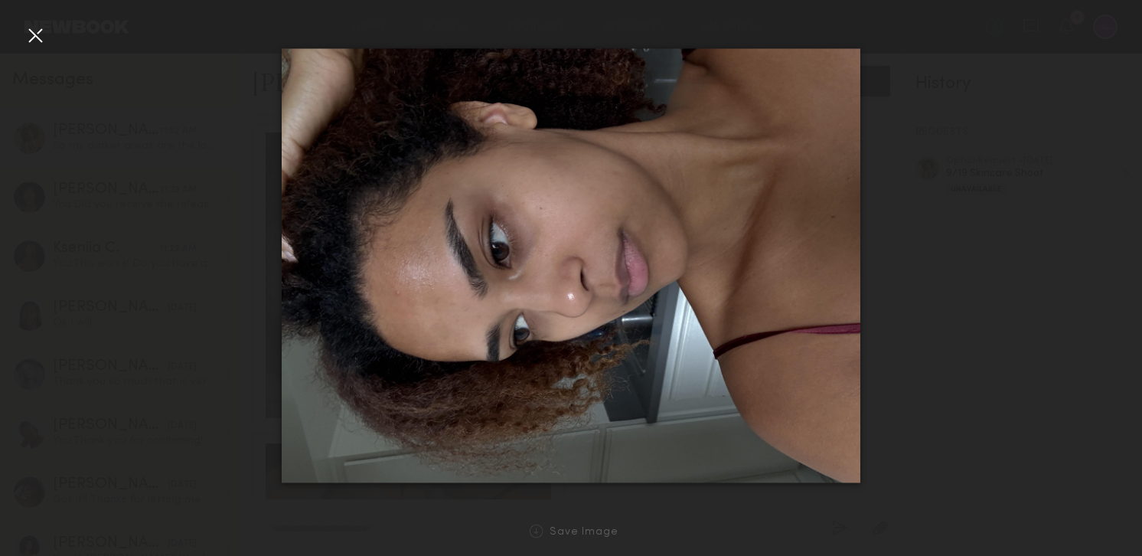
click at [38, 38] on div at bounding box center [35, 35] width 24 height 24
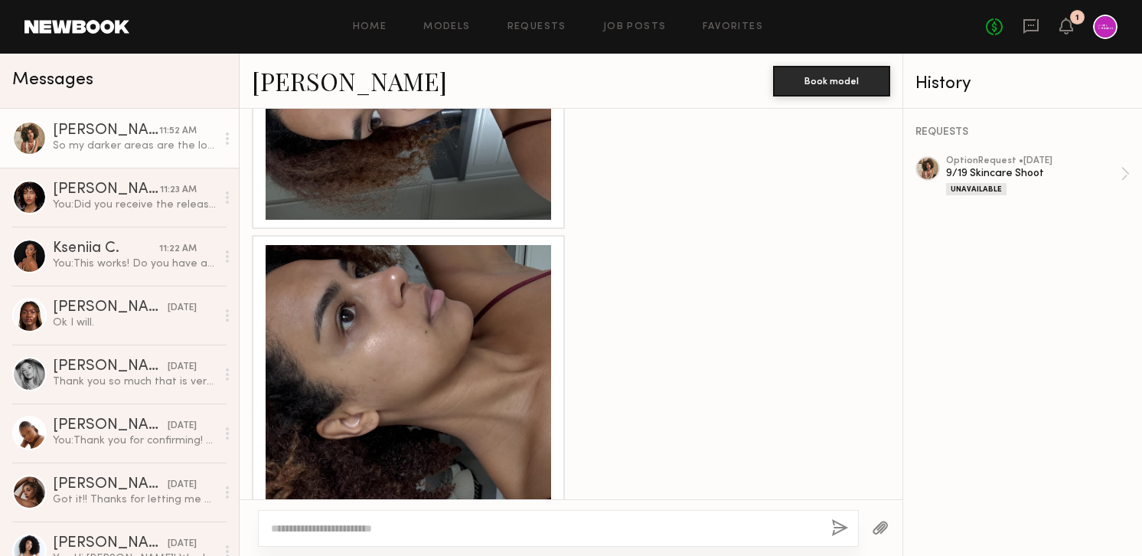
scroll to position [1455, 0]
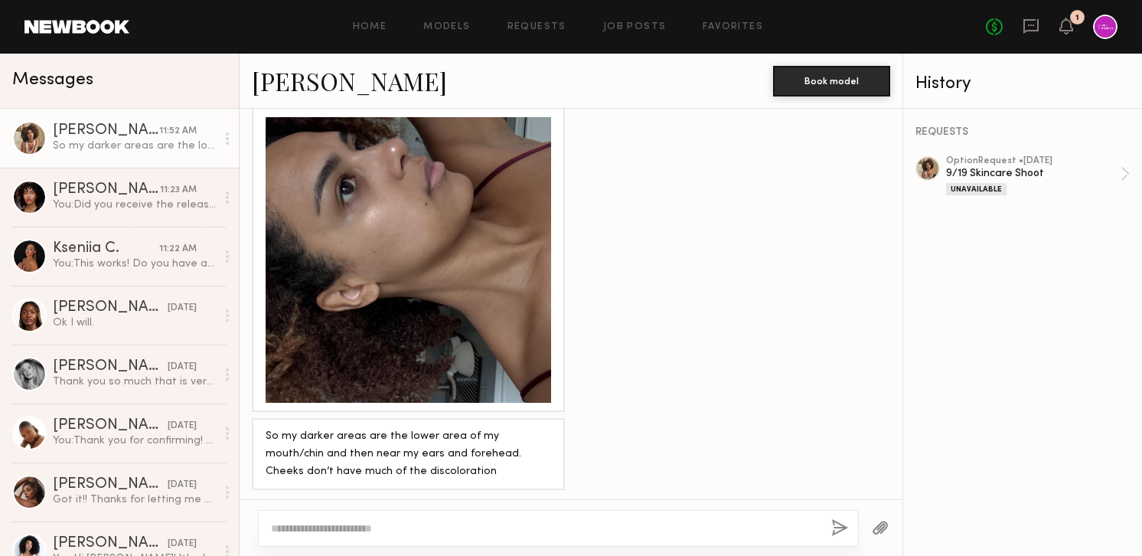
click at [628, 254] on div at bounding box center [571, 259] width 663 height 305
click at [670, 228] on div at bounding box center [571, 259] width 663 height 305
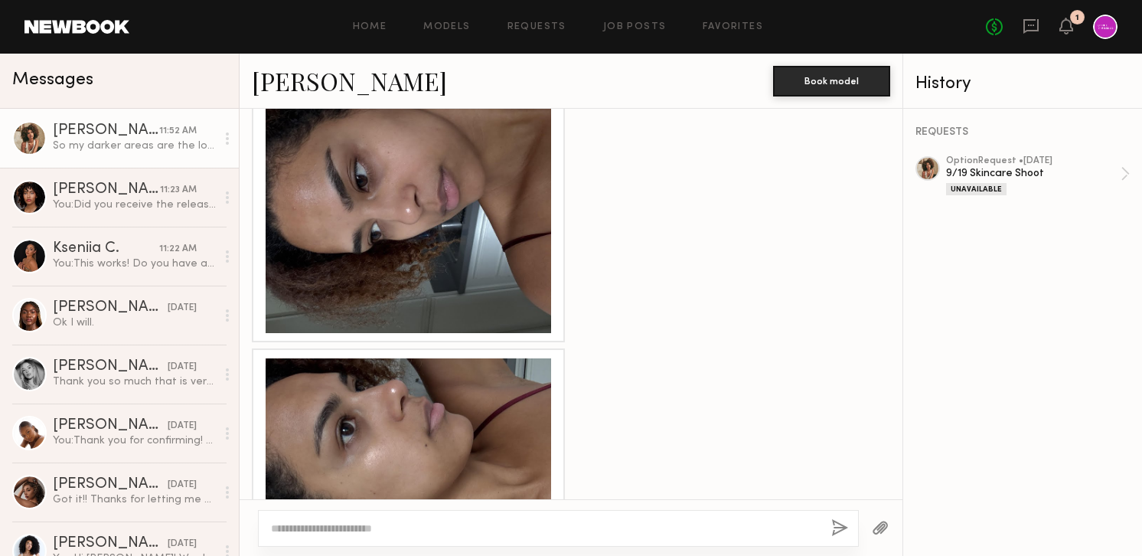
scroll to position [1083, 0]
